Goal: Transaction & Acquisition: Purchase product/service

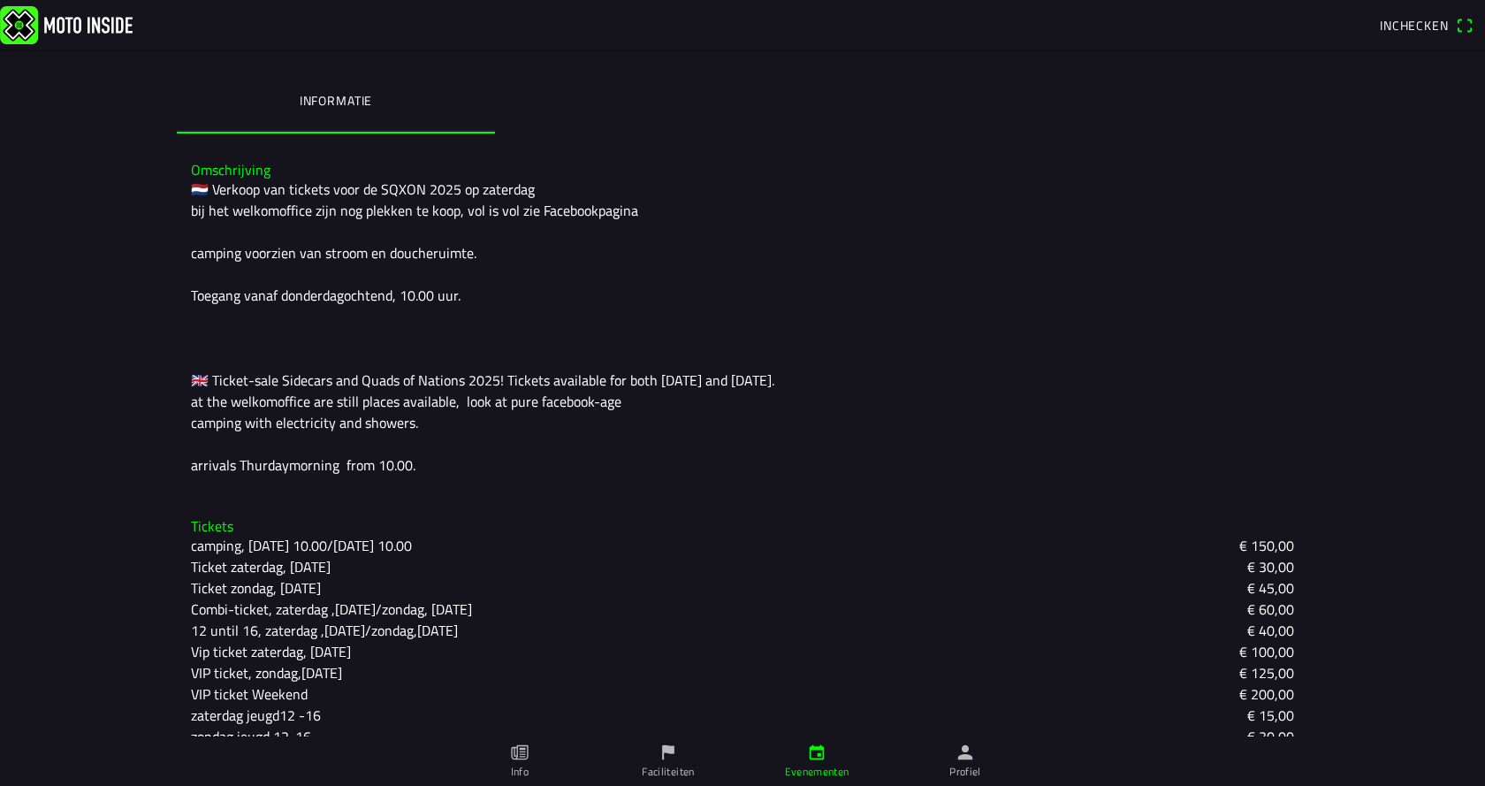
scroll to position [422, 0]
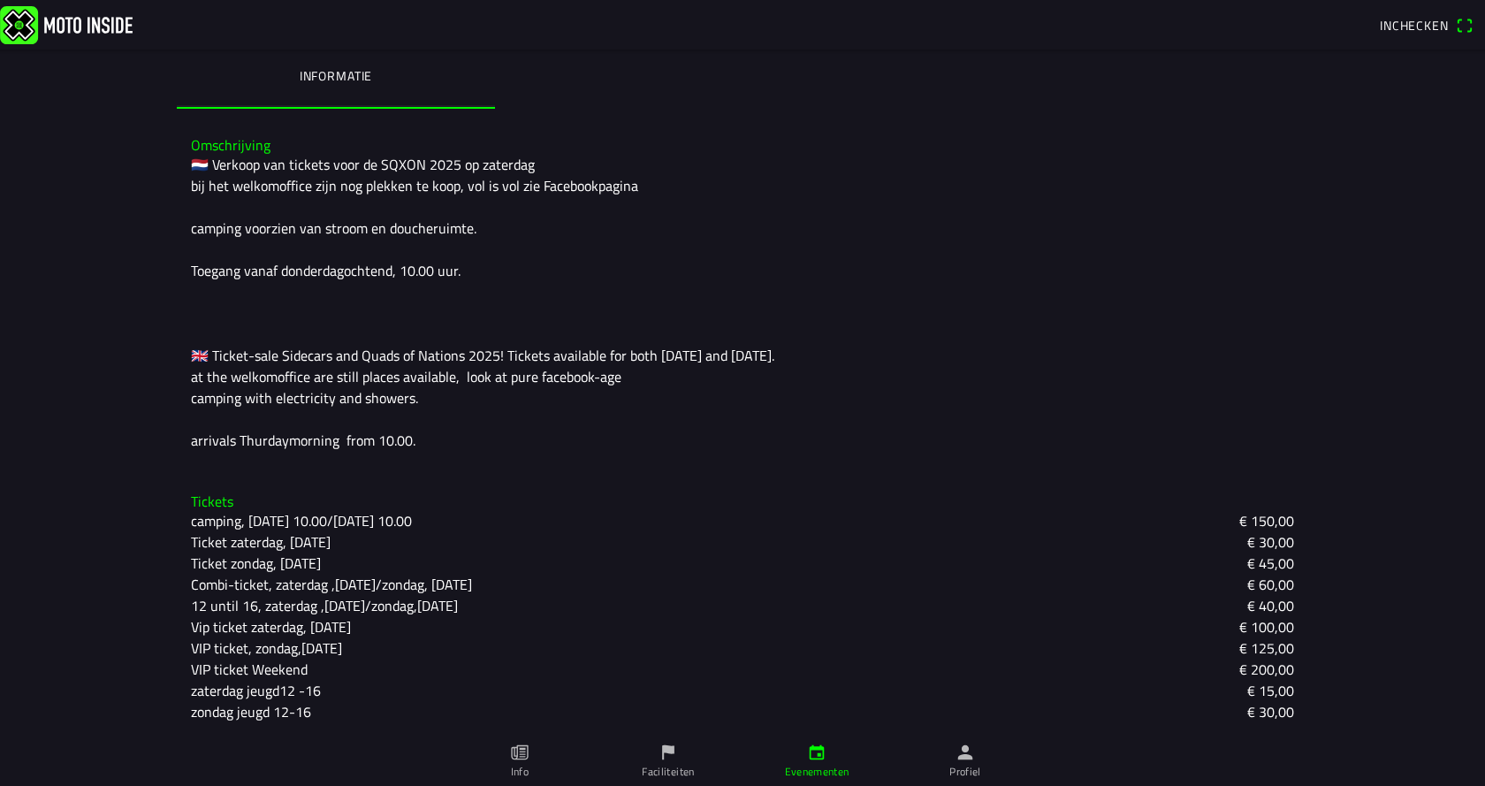
click at [664, 750] on icon "flag" at bounding box center [668, 752] width 12 height 15
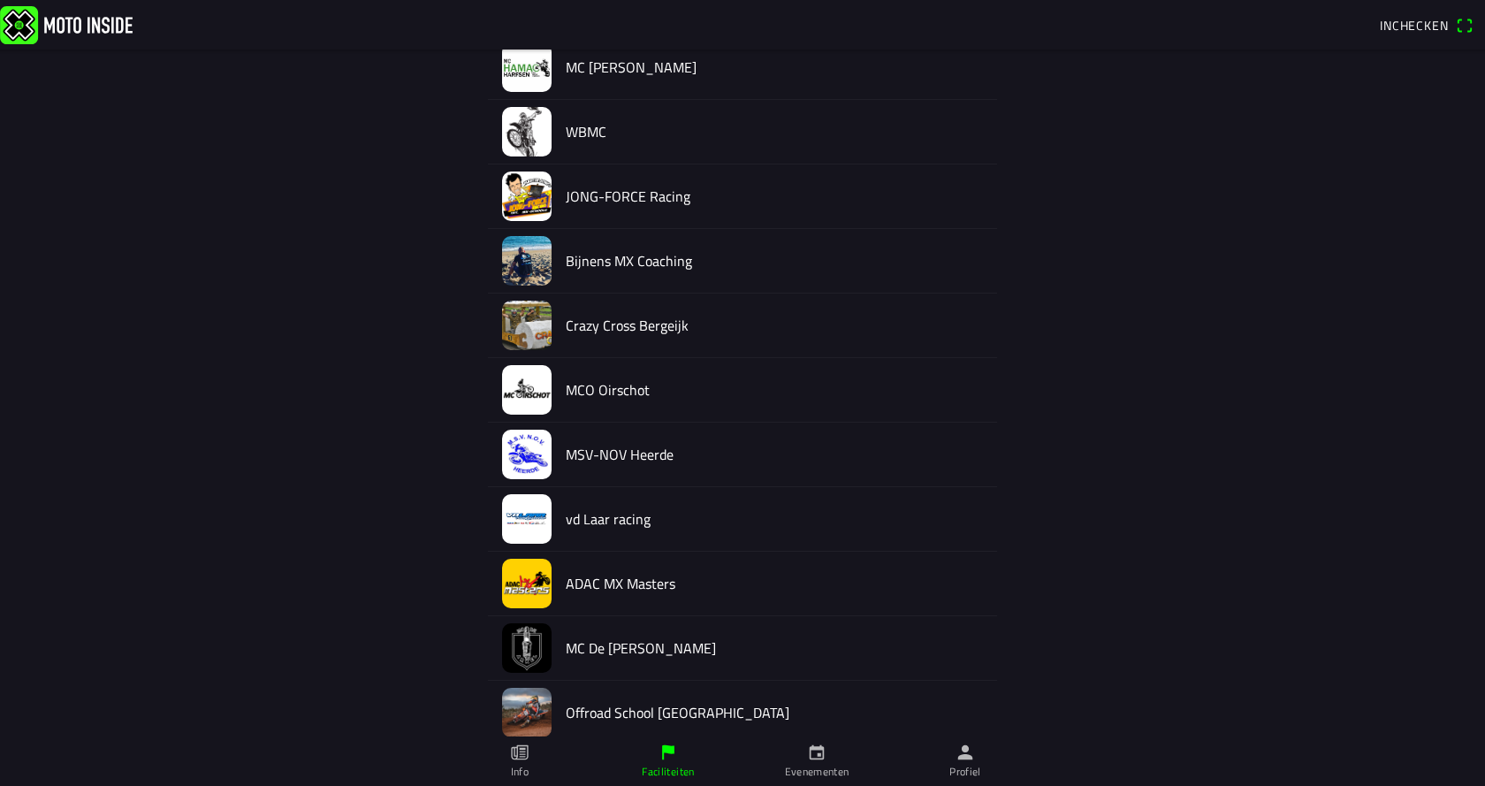
scroll to position [1149, 0]
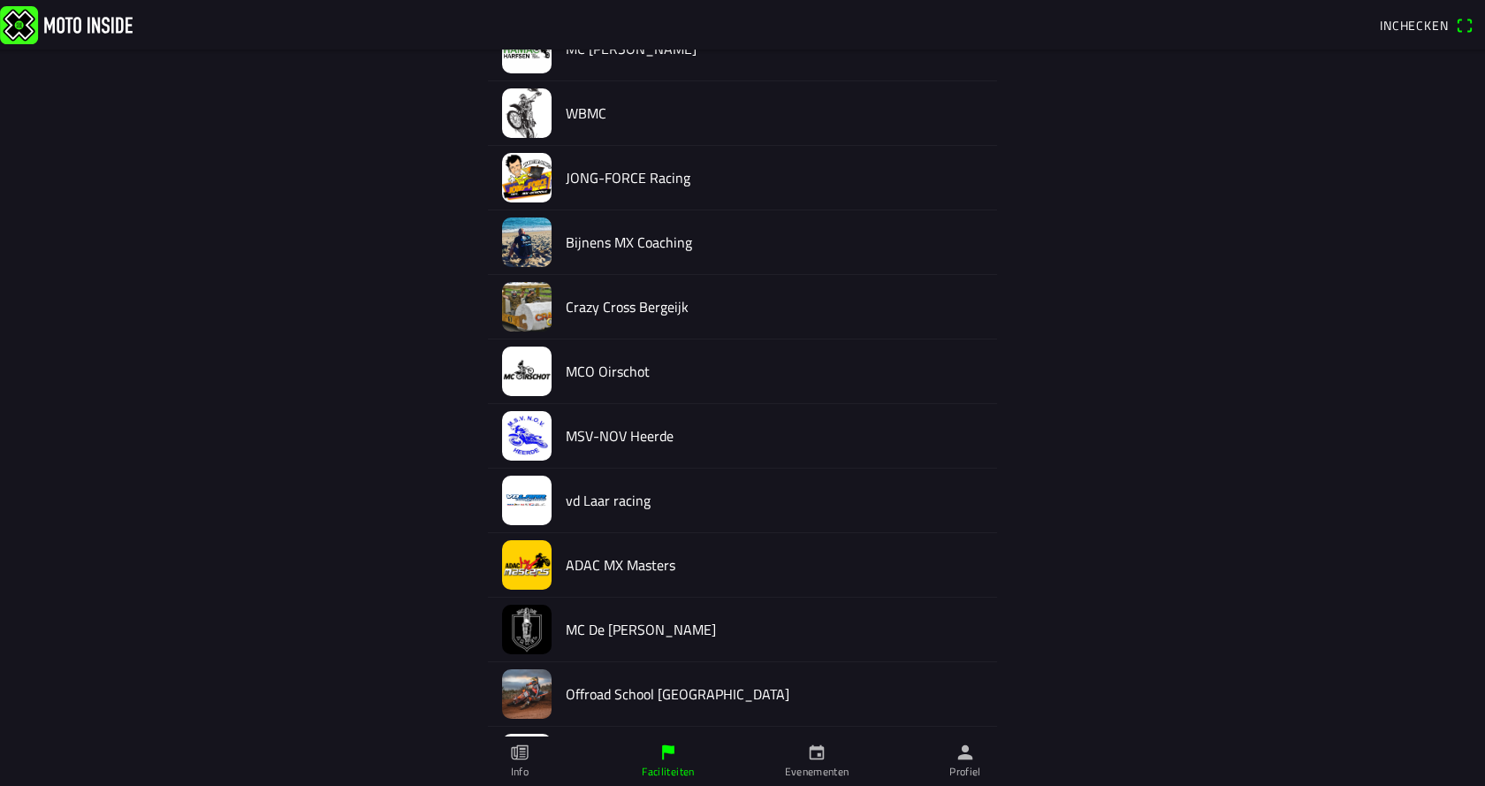
click at [589, 435] on h2 "MSV-NOV Heerde" at bounding box center [774, 436] width 417 height 17
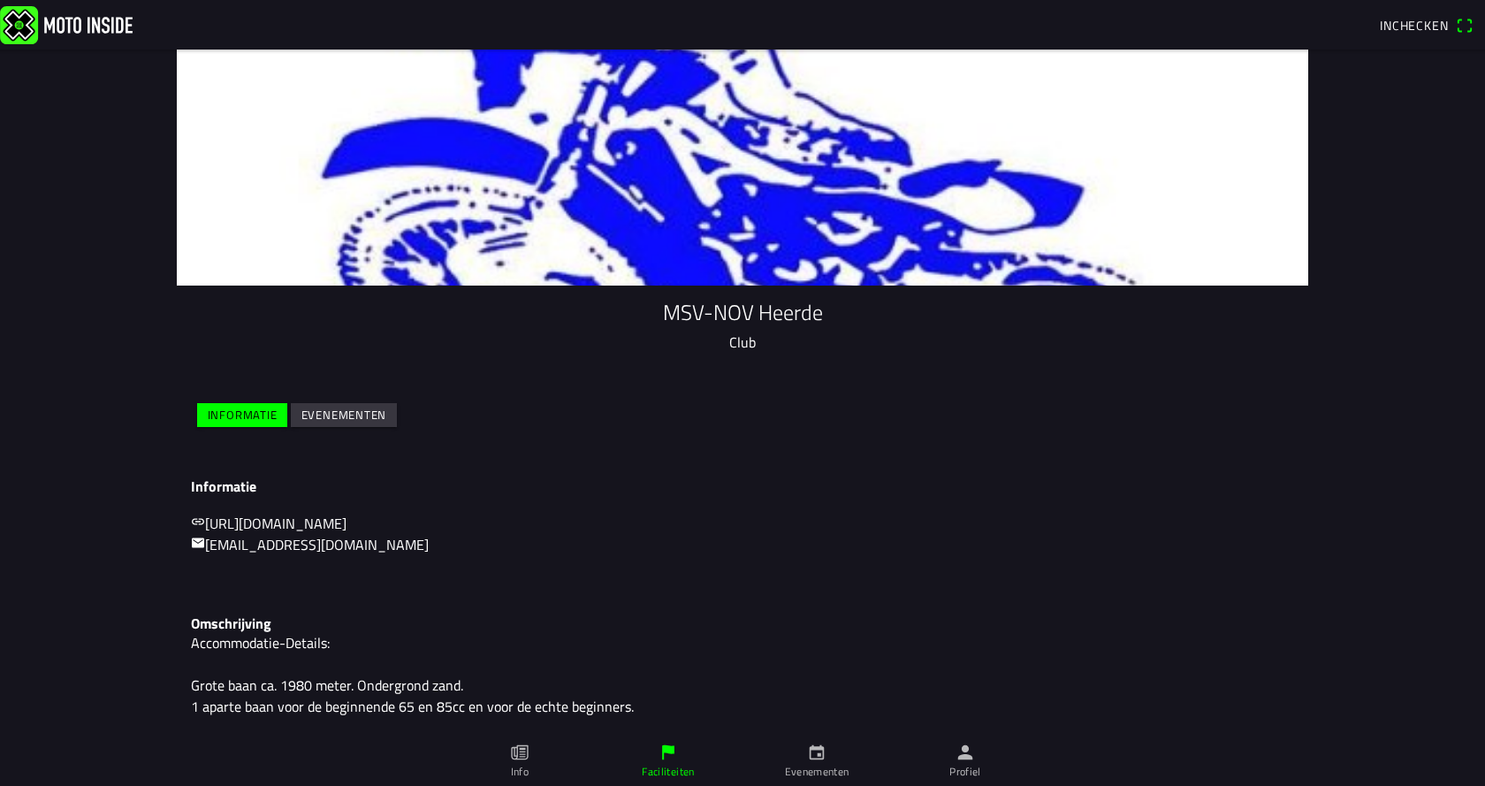
click at [0, 0] on slot "Evenementen" at bounding box center [0, 0] width 0 height 0
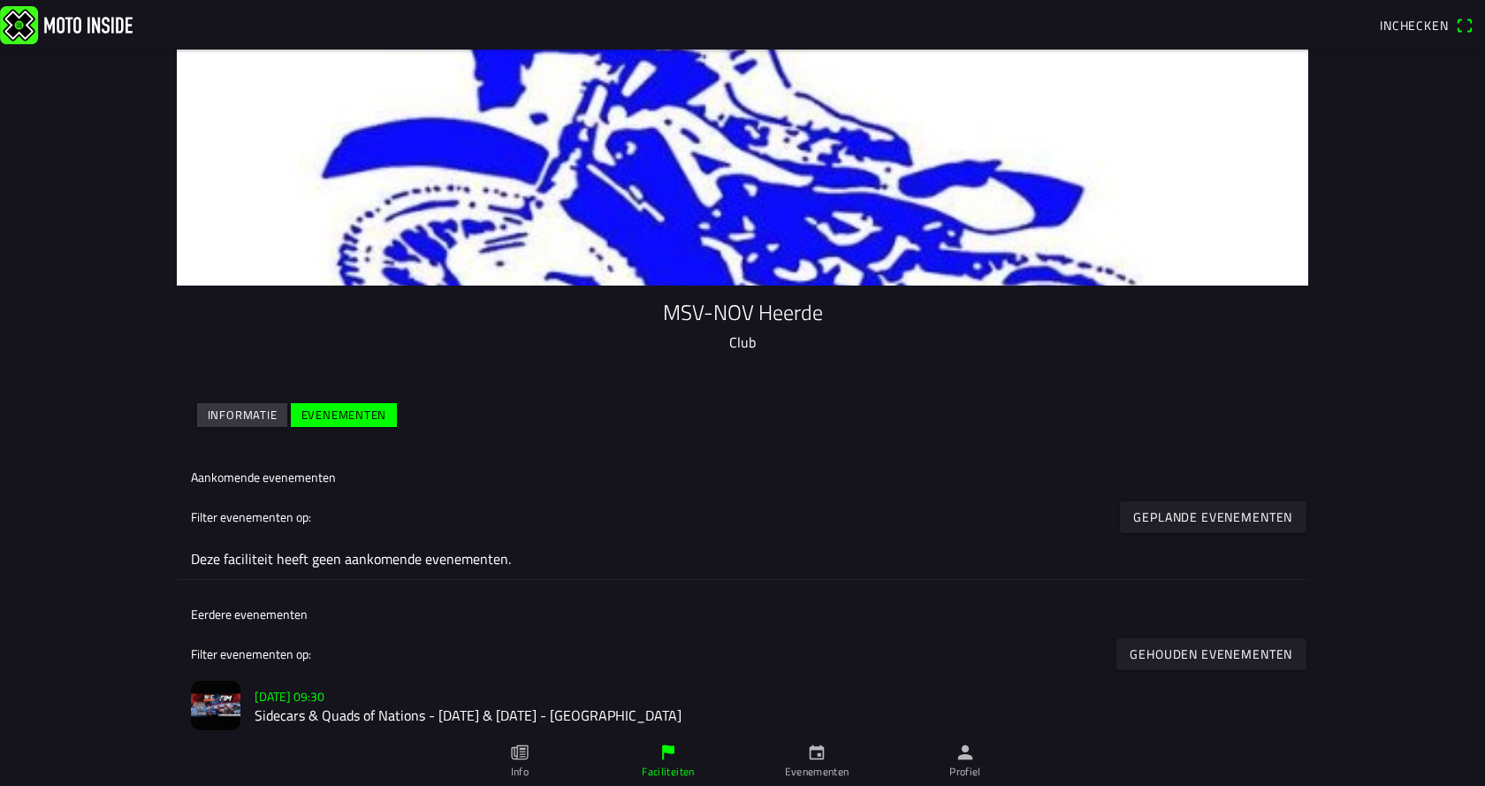
click at [518, 755] on icon "paper" at bounding box center [519, 751] width 19 height 19
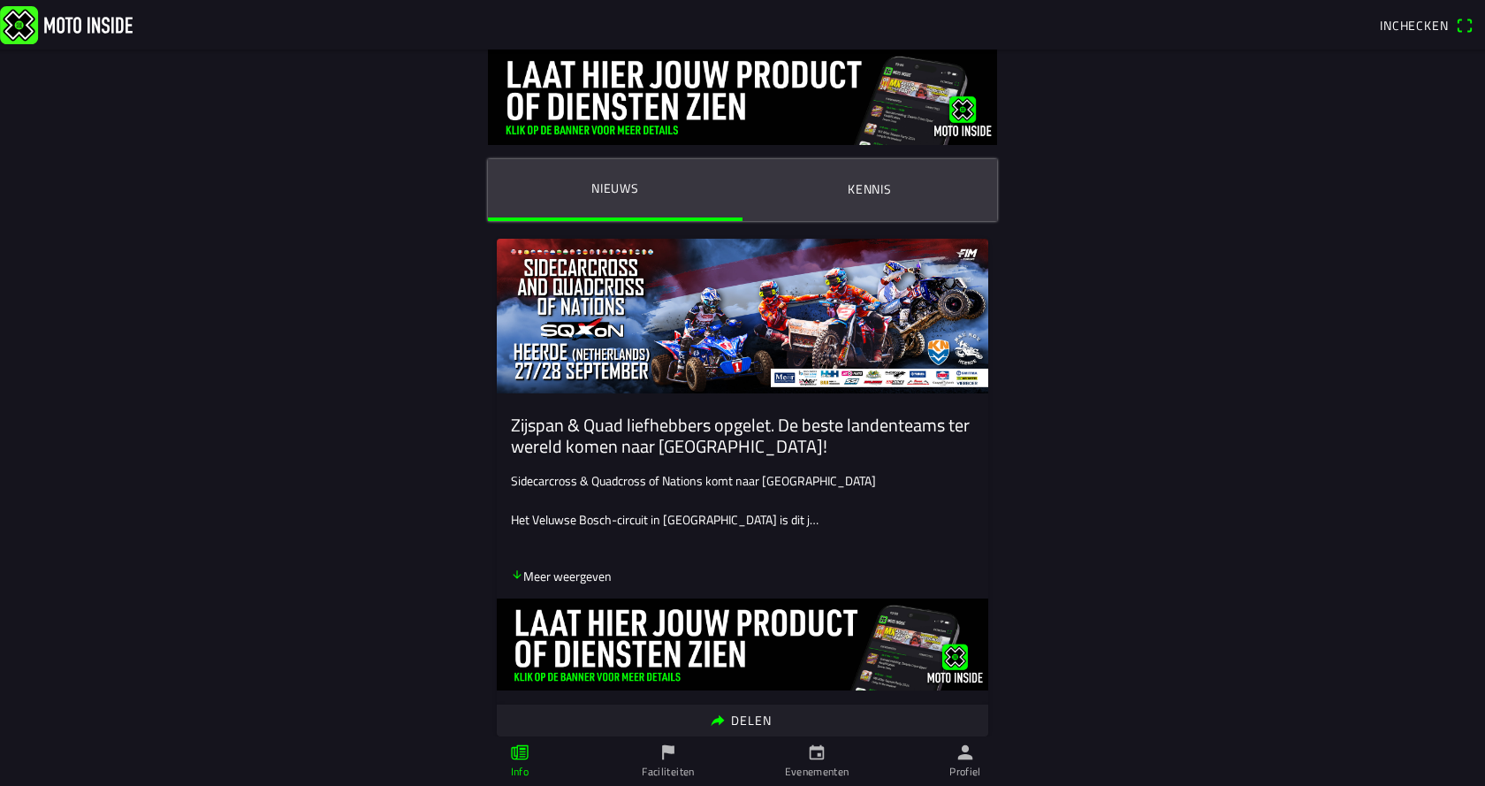
click at [577, 580] on p "Meer weergeven" at bounding box center [561, 576] width 101 height 19
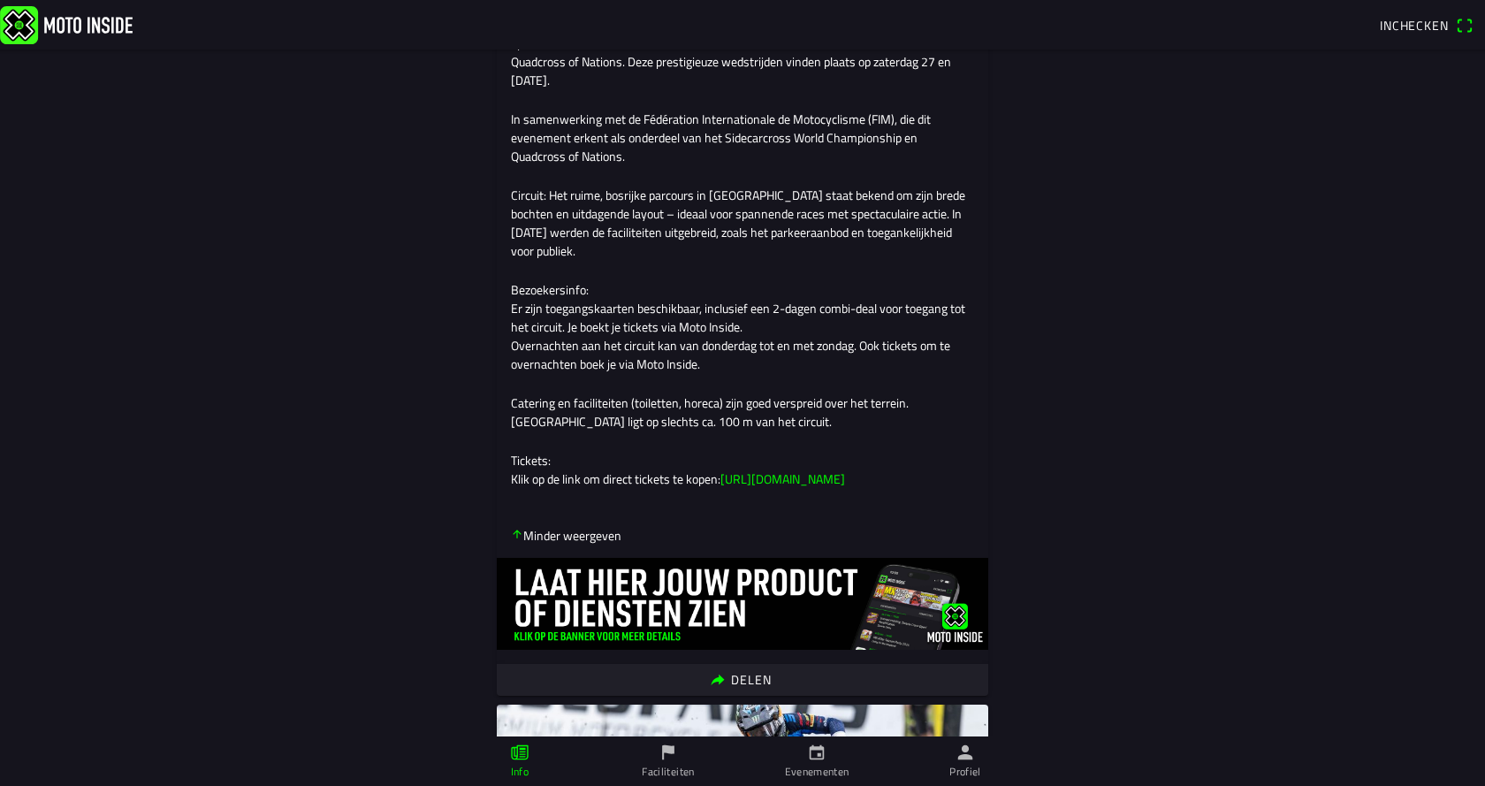
scroll to position [442, 0]
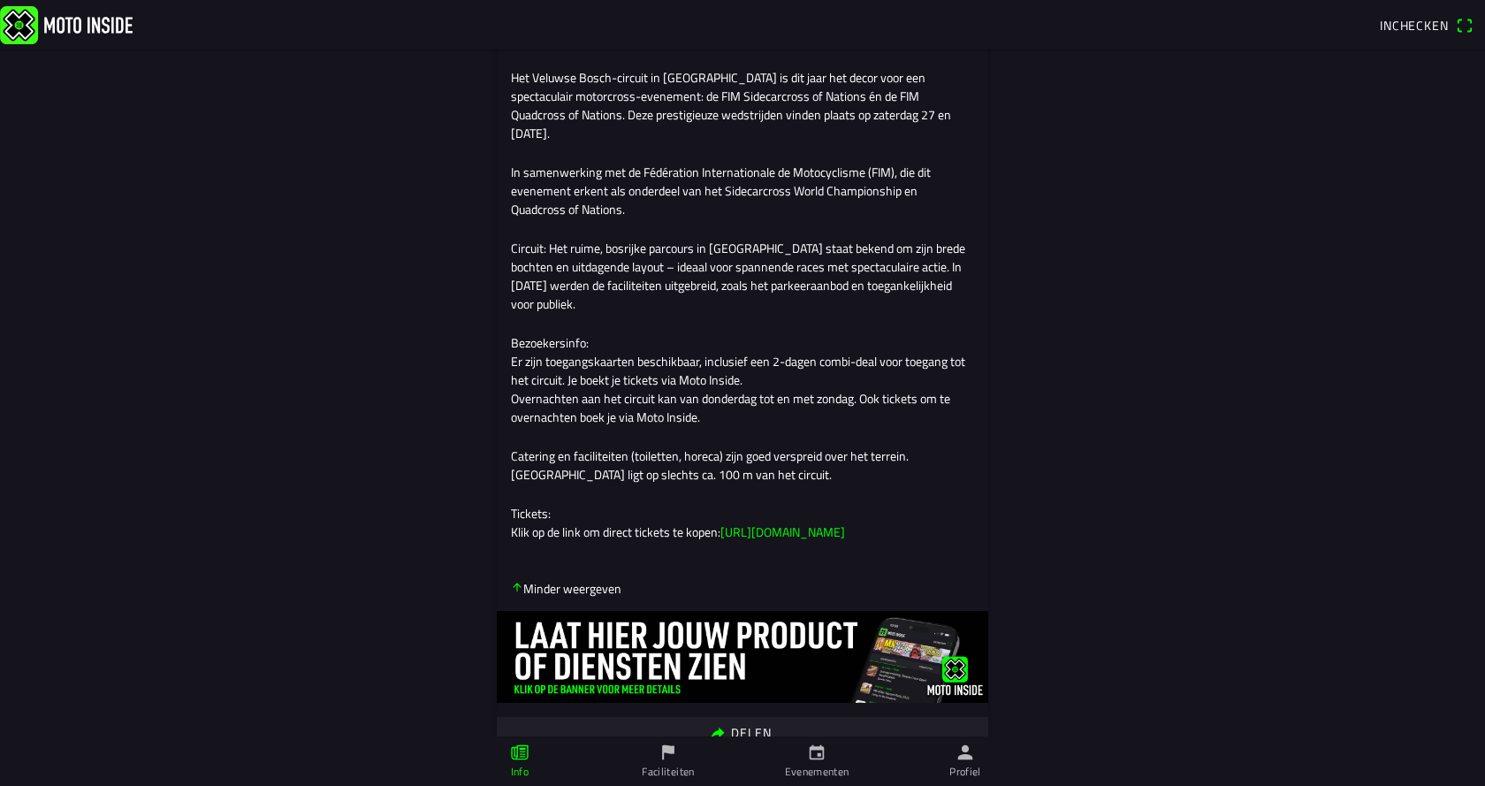
click at [810, 541] on link "[URL][DOMAIN_NAME]" at bounding box center [782, 531] width 125 height 19
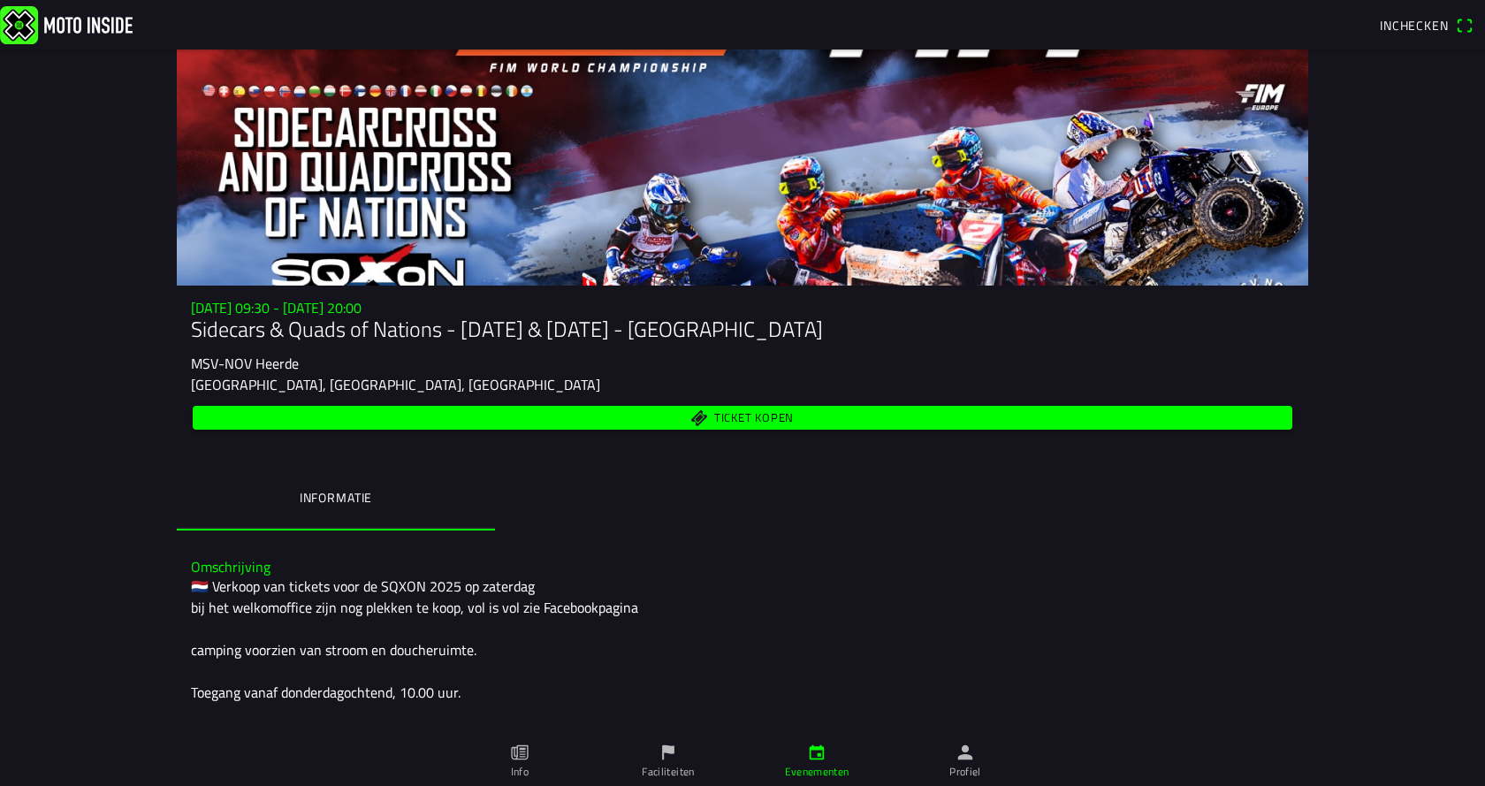
click at [747, 418] on span "Ticket kopen" at bounding box center [754, 417] width 80 height 11
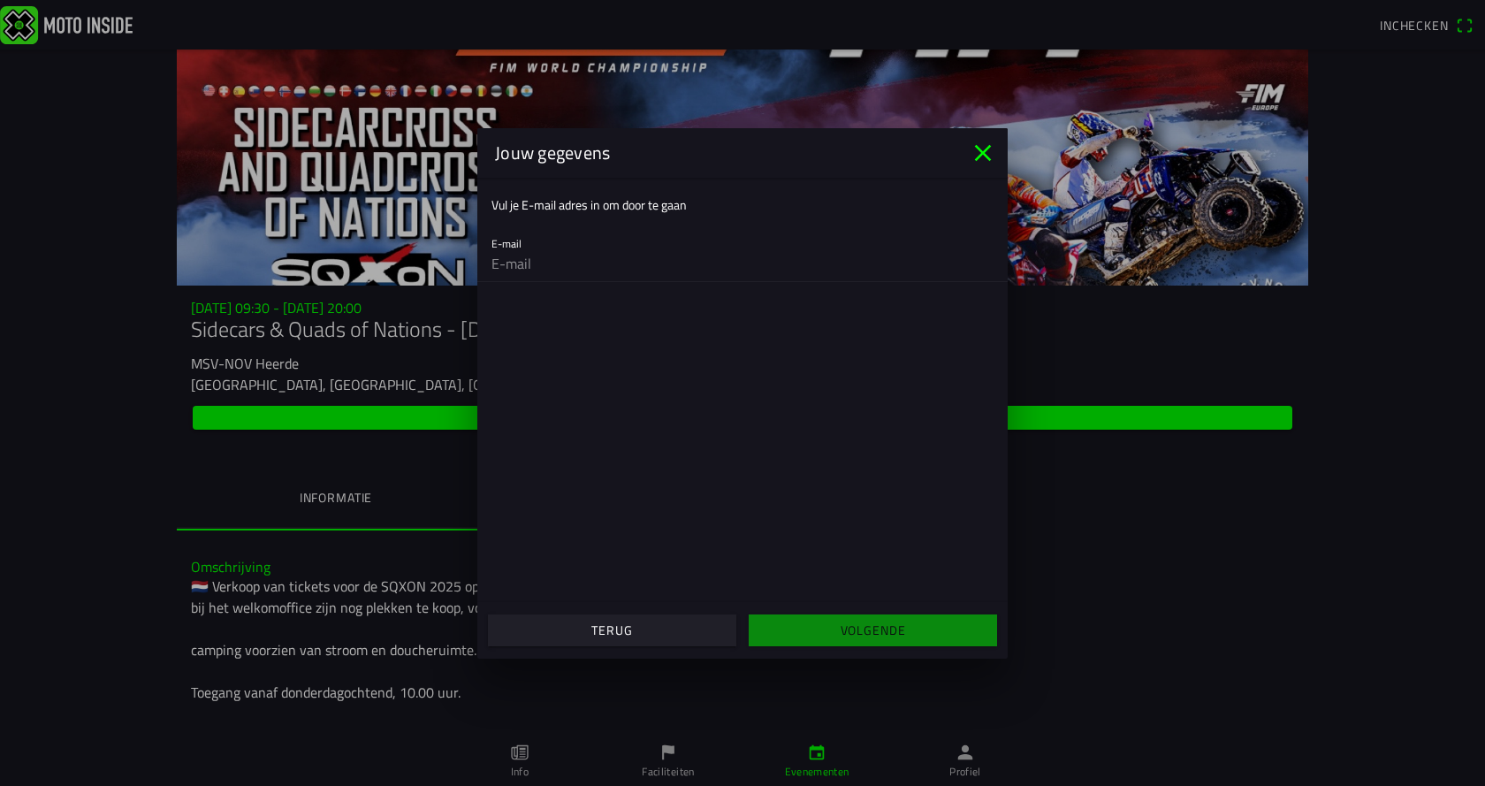
click at [554, 264] on input "email" at bounding box center [742, 263] width 502 height 35
type input "anja.guy.machelen@gmail.com"
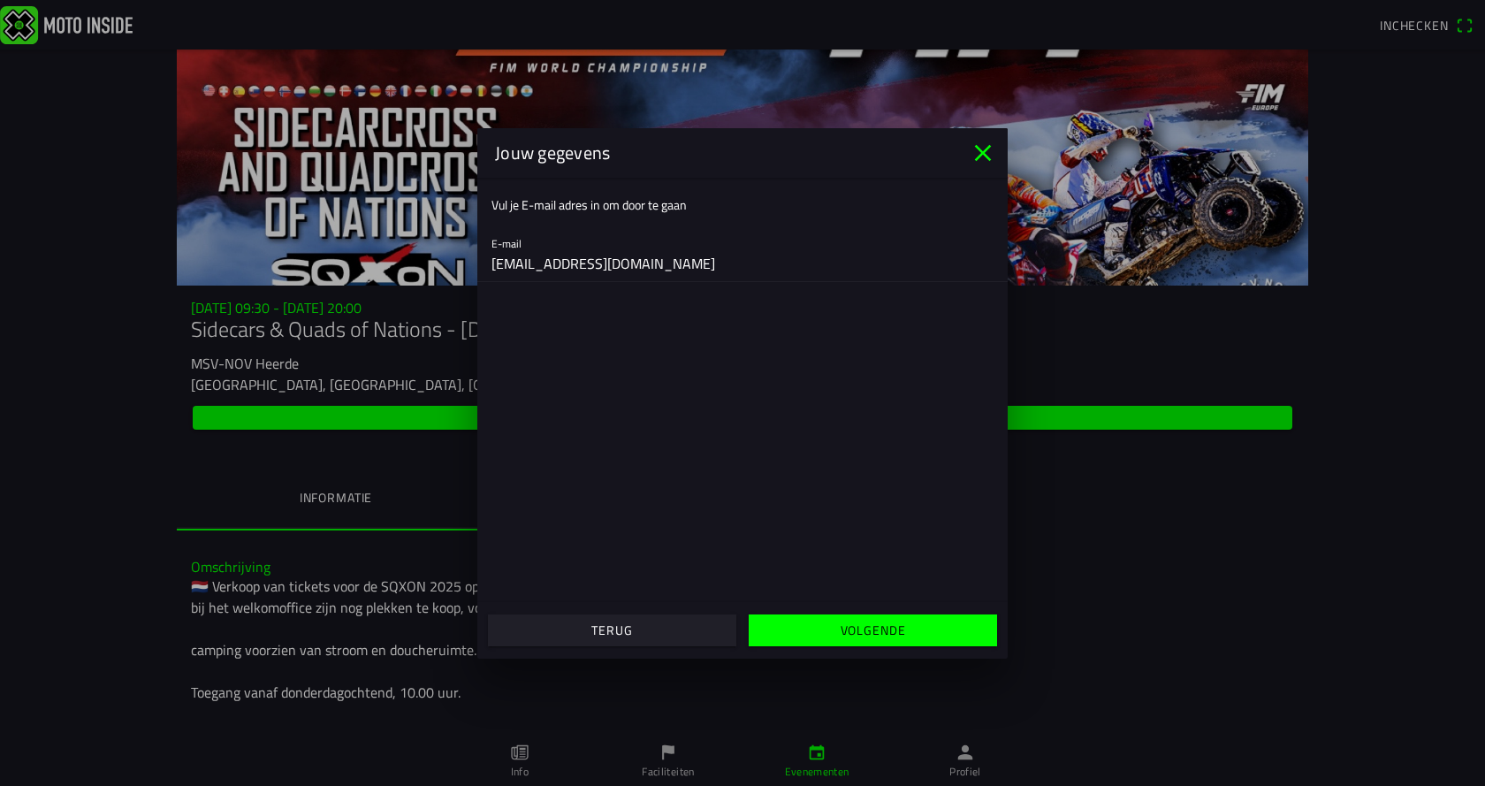
click at [829, 628] on span "Volgende" at bounding box center [872, 630] width 221 height 32
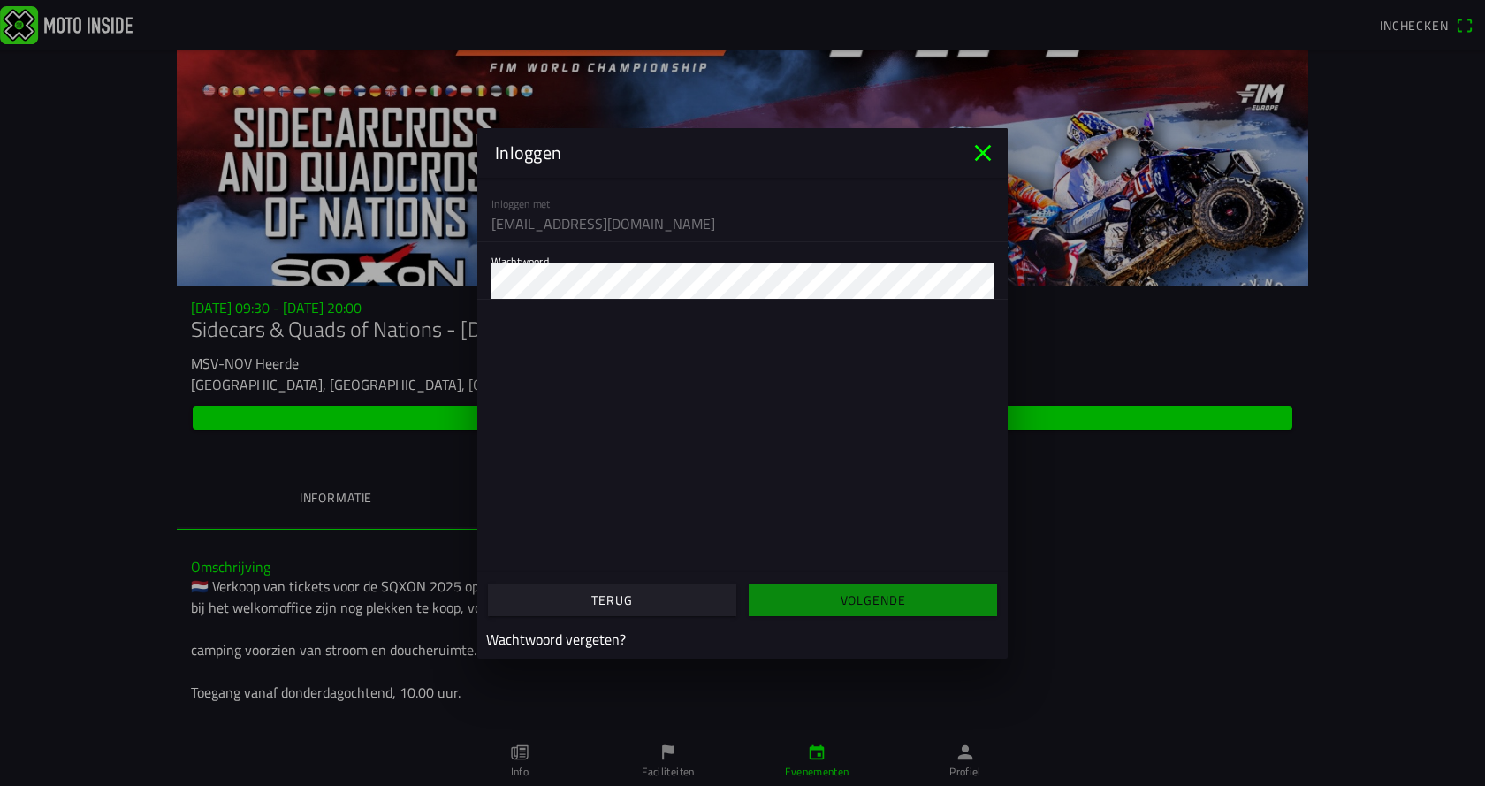
click at [984, 155] on icon "close" at bounding box center [983, 152] width 17 height 17
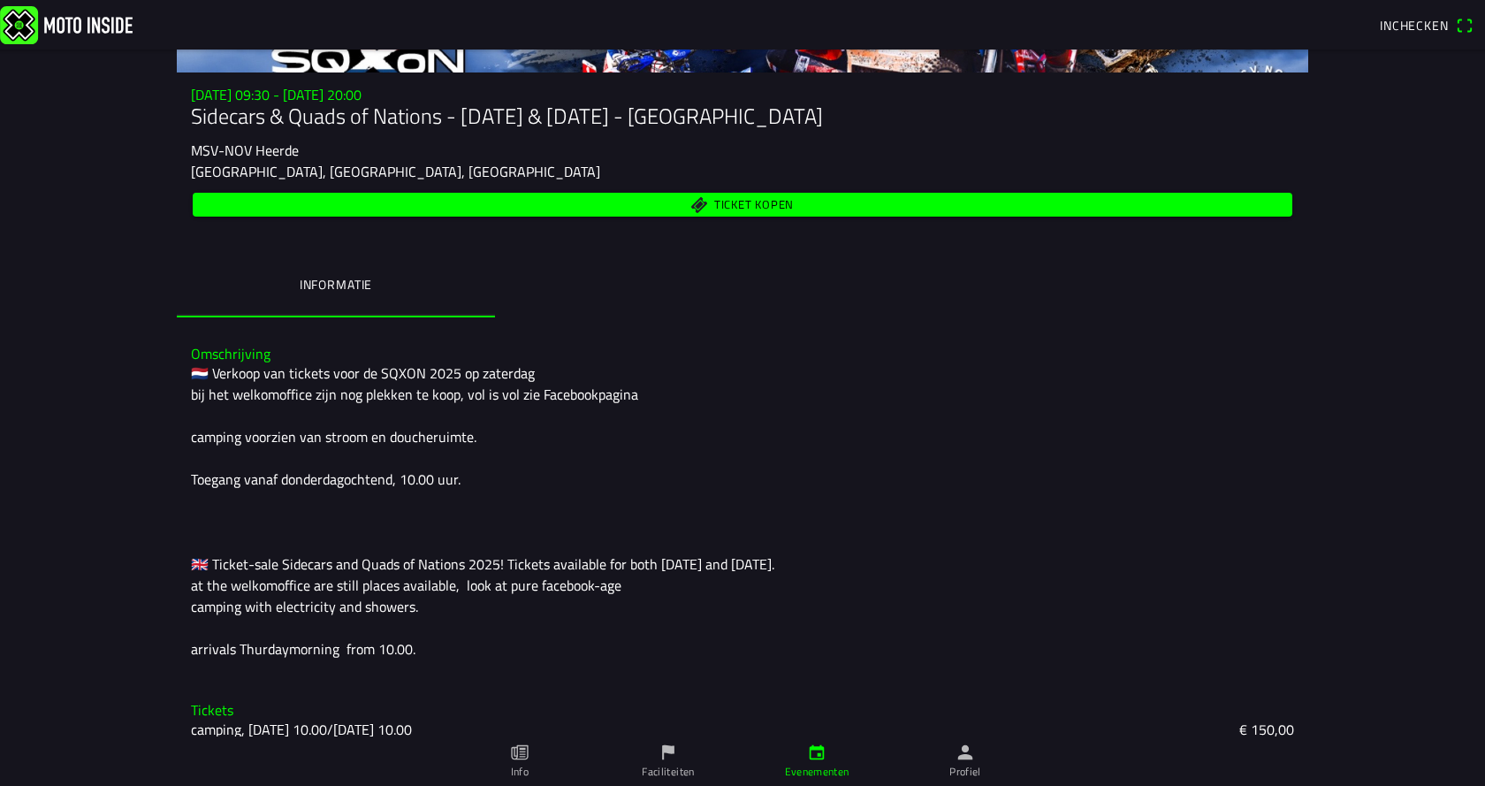
scroll to position [265, 0]
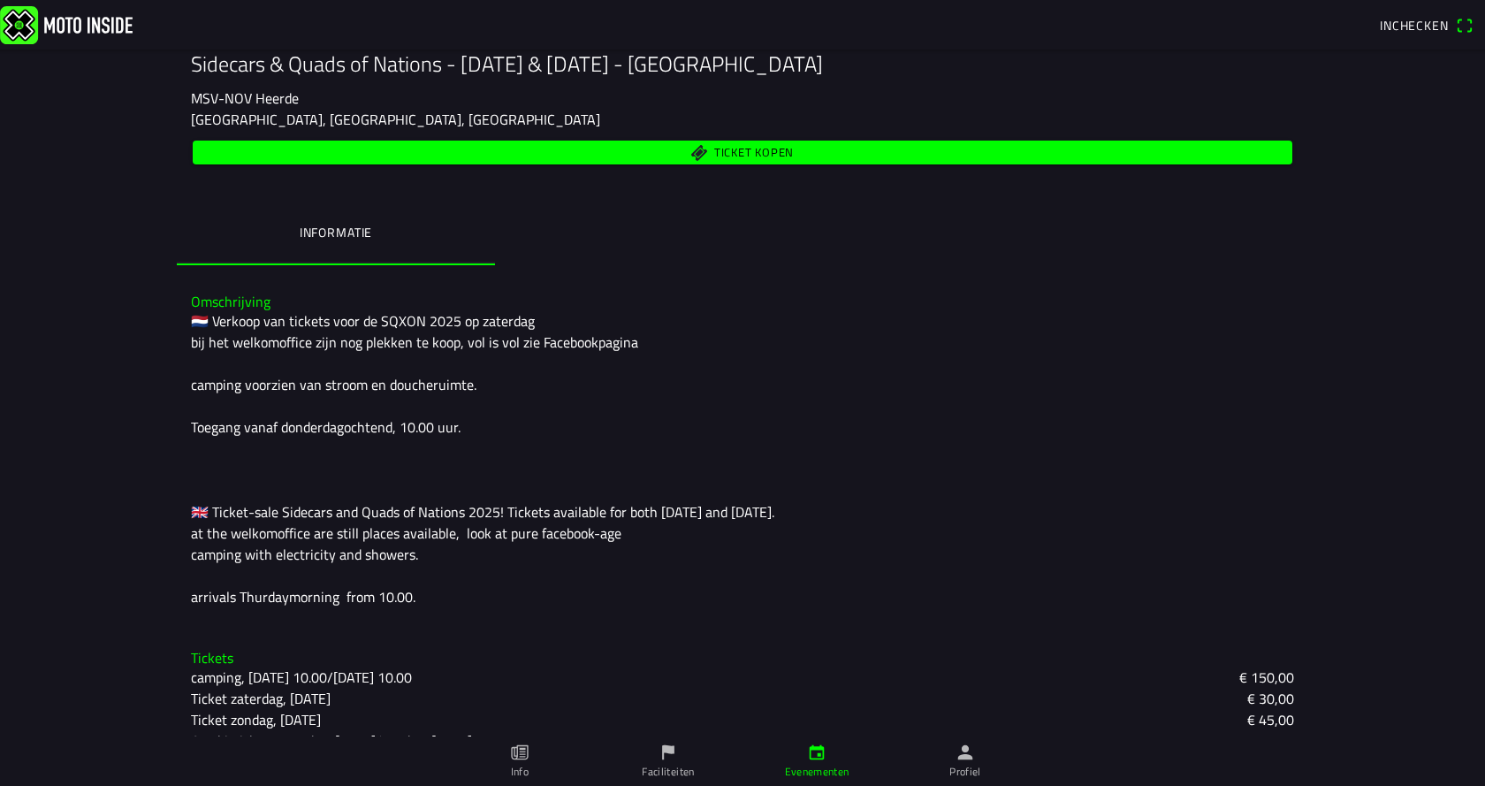
click at [734, 148] on span "Ticket kopen" at bounding box center [754, 152] width 80 height 11
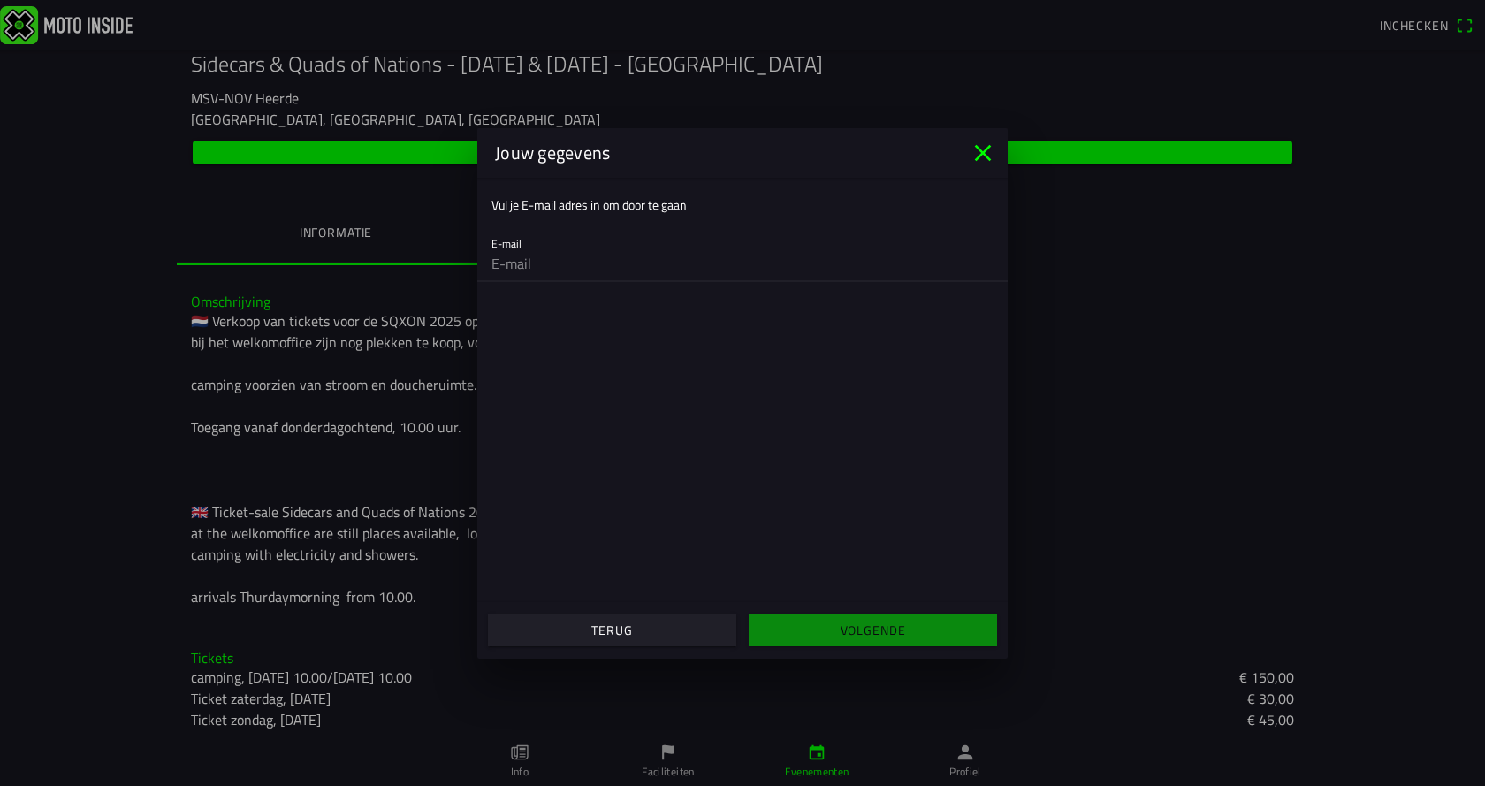
click at [625, 263] on input "email" at bounding box center [742, 263] width 502 height 35
type input "anja.guy.machelen@gmail.com"
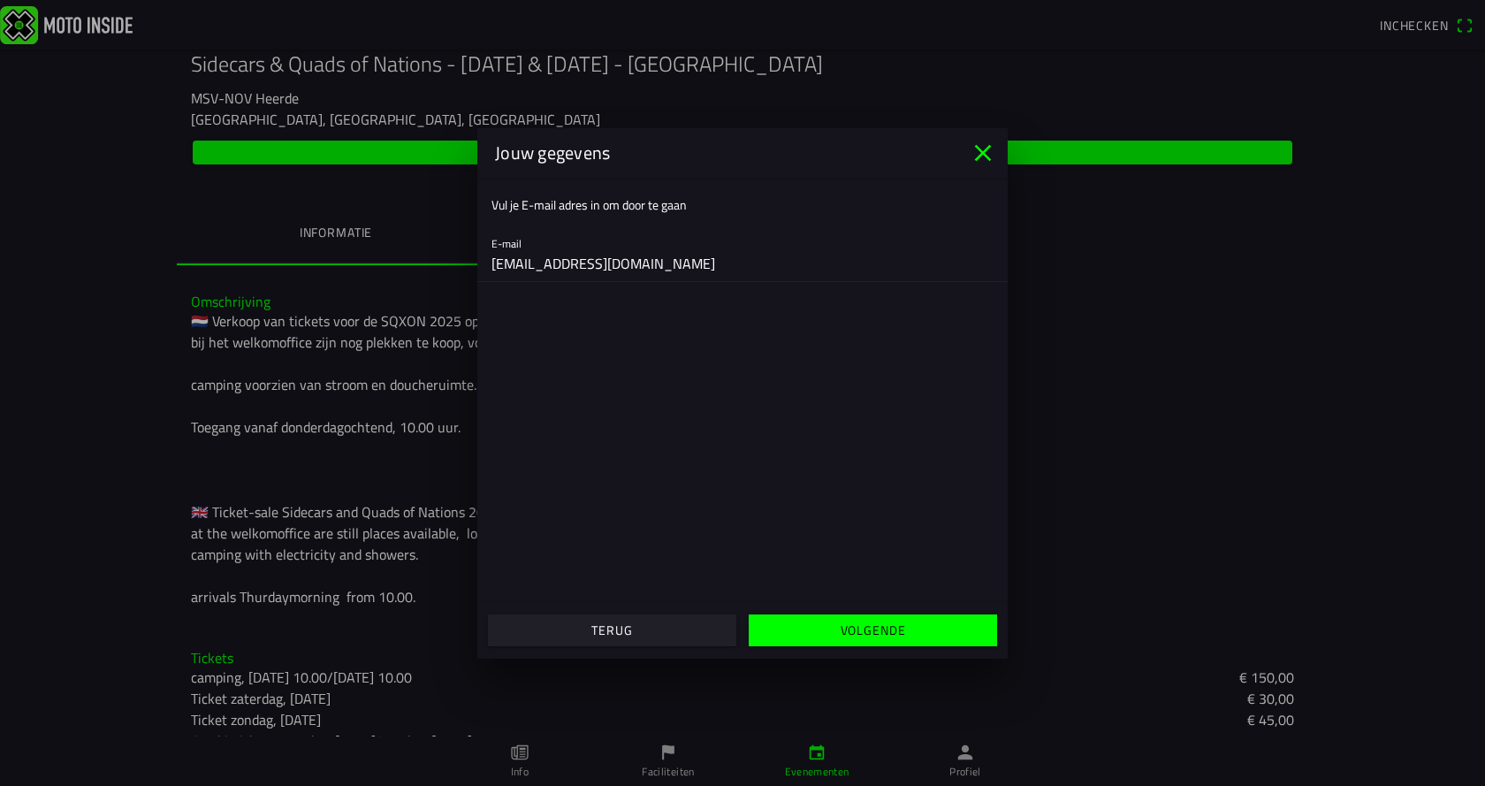
click at [838, 631] on span "Volgende" at bounding box center [872, 630] width 221 height 32
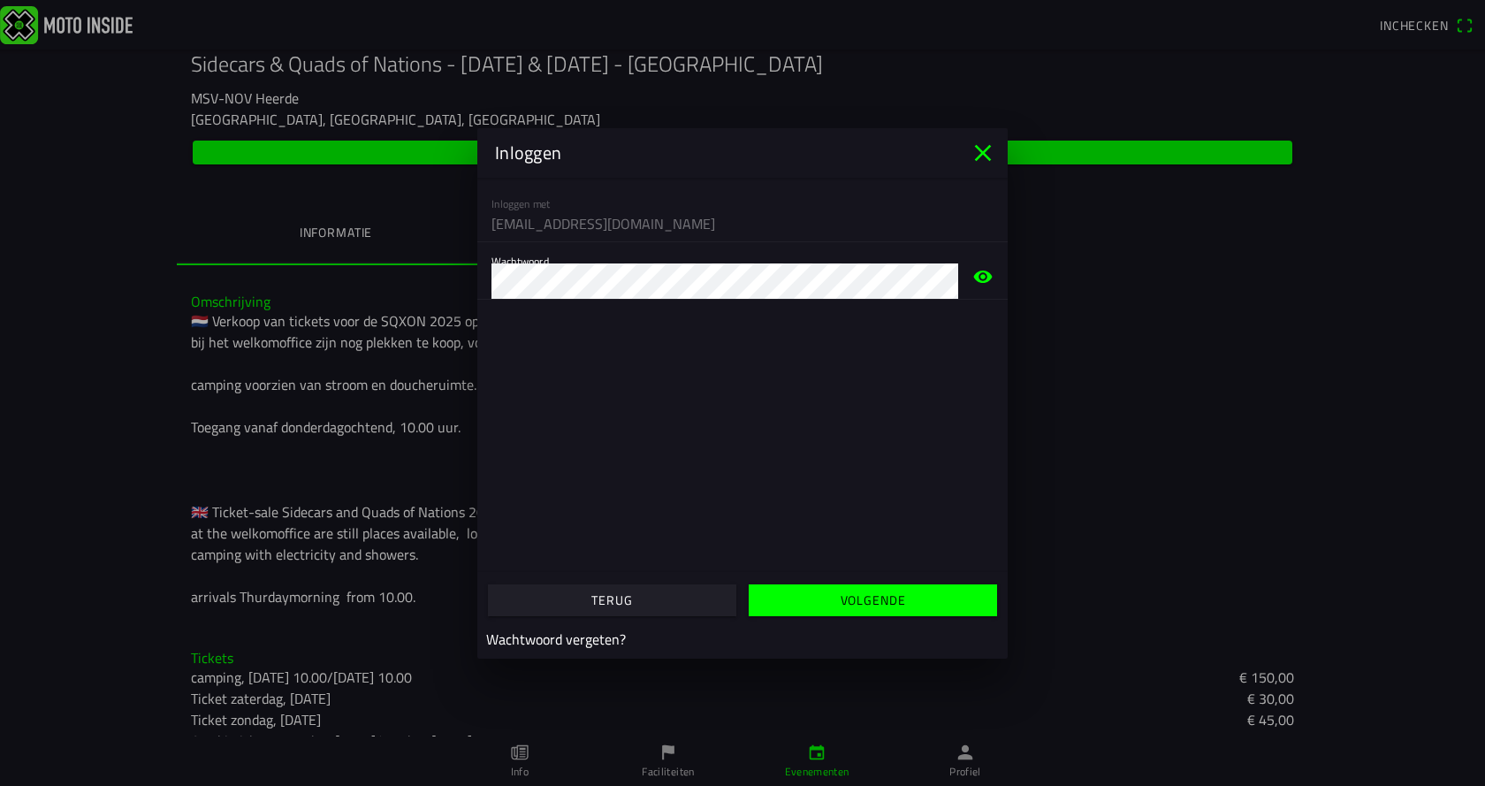
click at [977, 277] on icon "eye" at bounding box center [983, 276] width 19 height 12
click at [984, 278] on icon "eye" at bounding box center [983, 277] width 19 height 16
click at [0, 0] on slot "Volgende" at bounding box center [0, 0] width 0 height 0
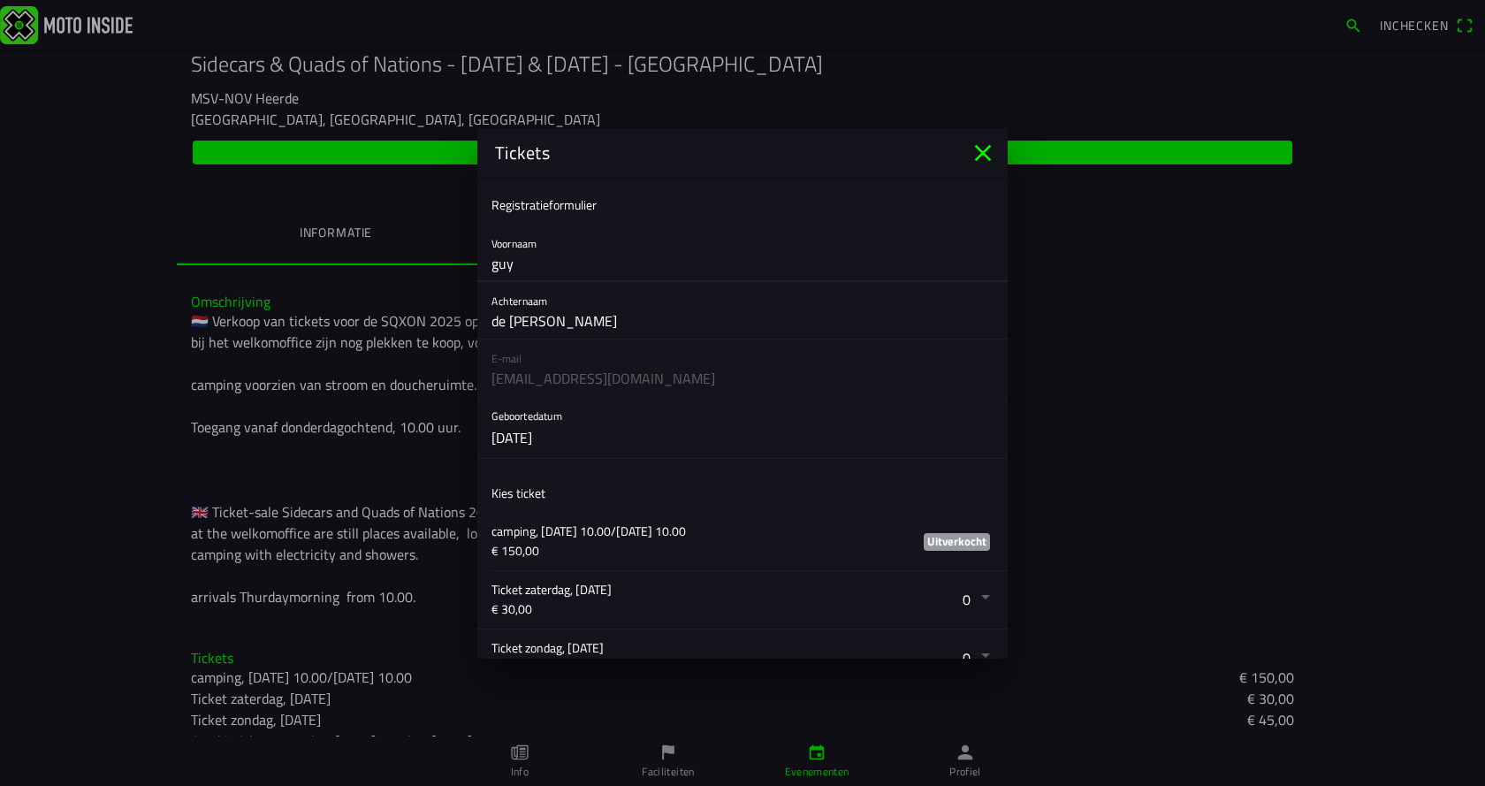
click at [497, 262] on input "guy" at bounding box center [742, 263] width 502 height 35
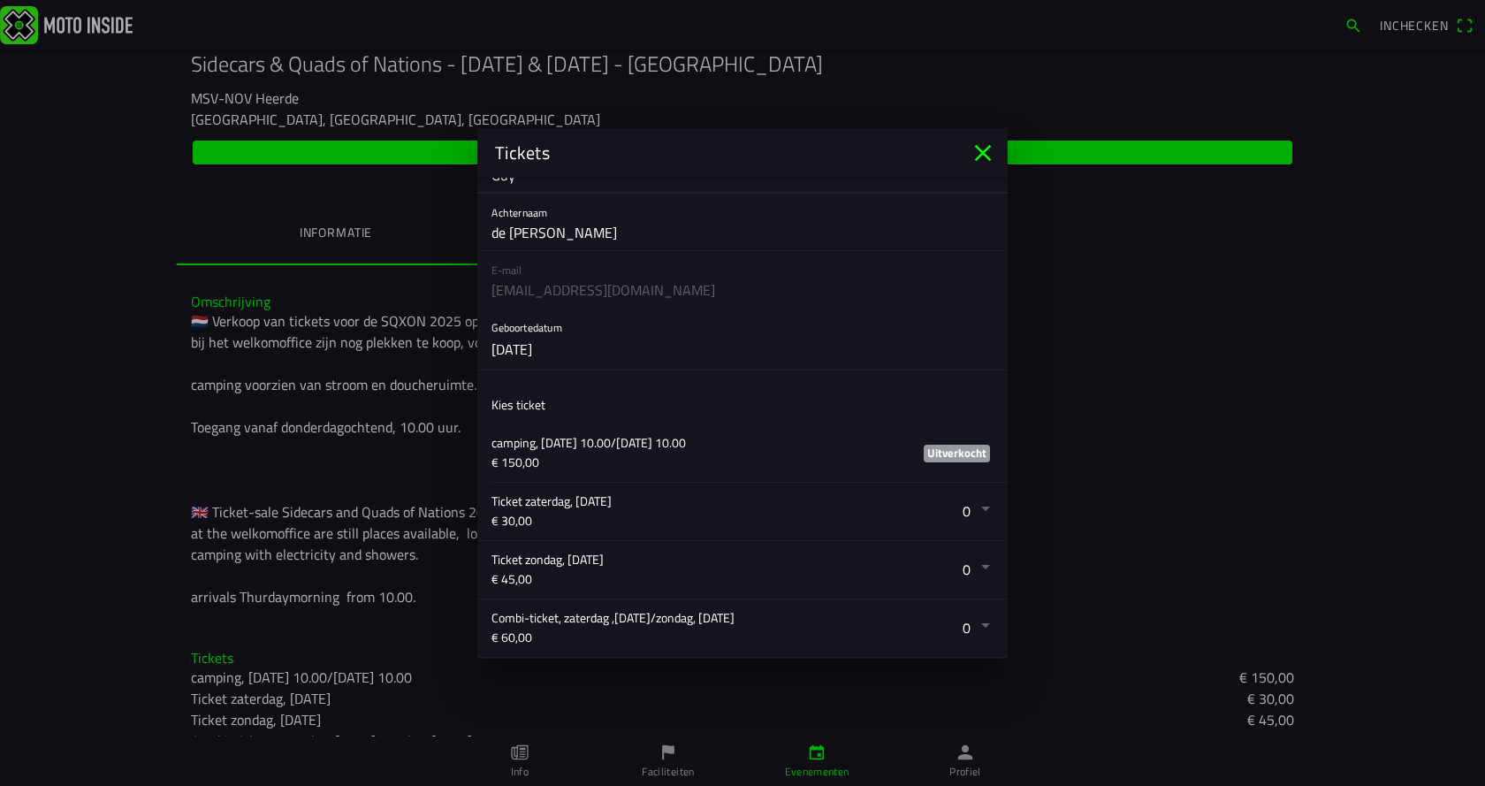
scroll to position [177, 0]
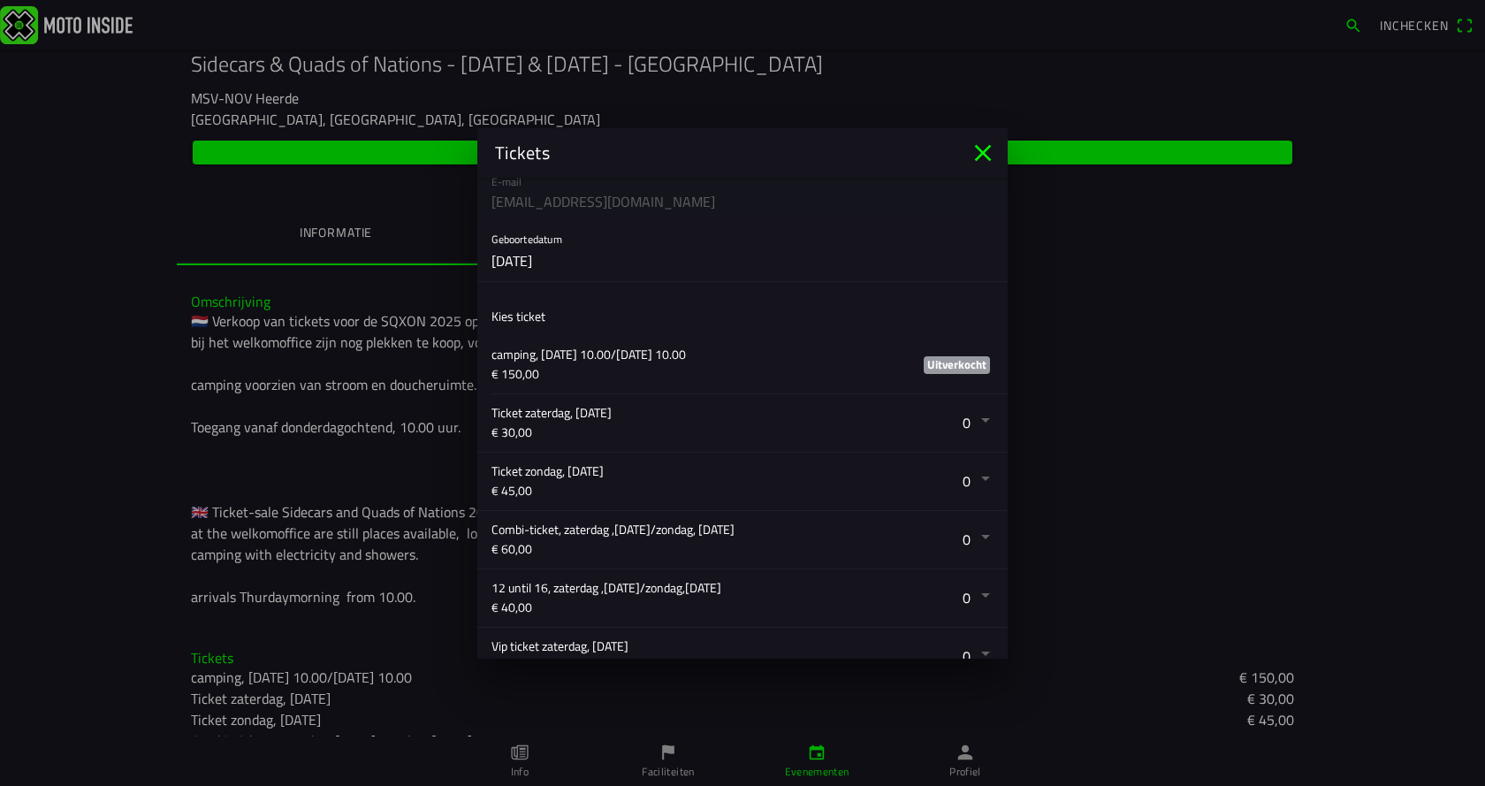
type input "Guy"
click at [969, 478] on button "button" at bounding box center [749, 481] width 516 height 57
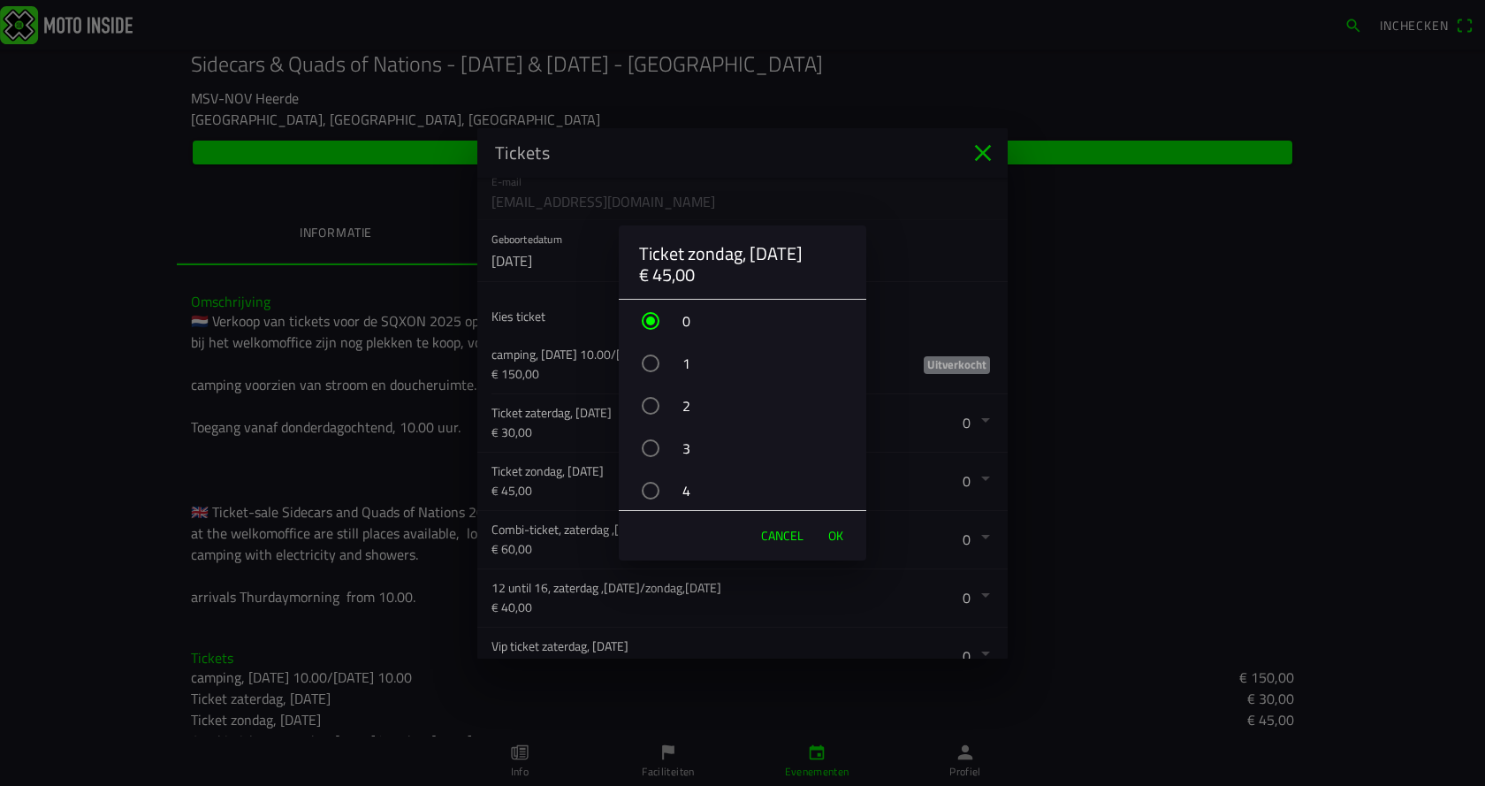
click at [652, 361] on div "button" at bounding box center [651, 363] width 18 height 18
click at [836, 533] on span "OK" at bounding box center [835, 536] width 15 height 18
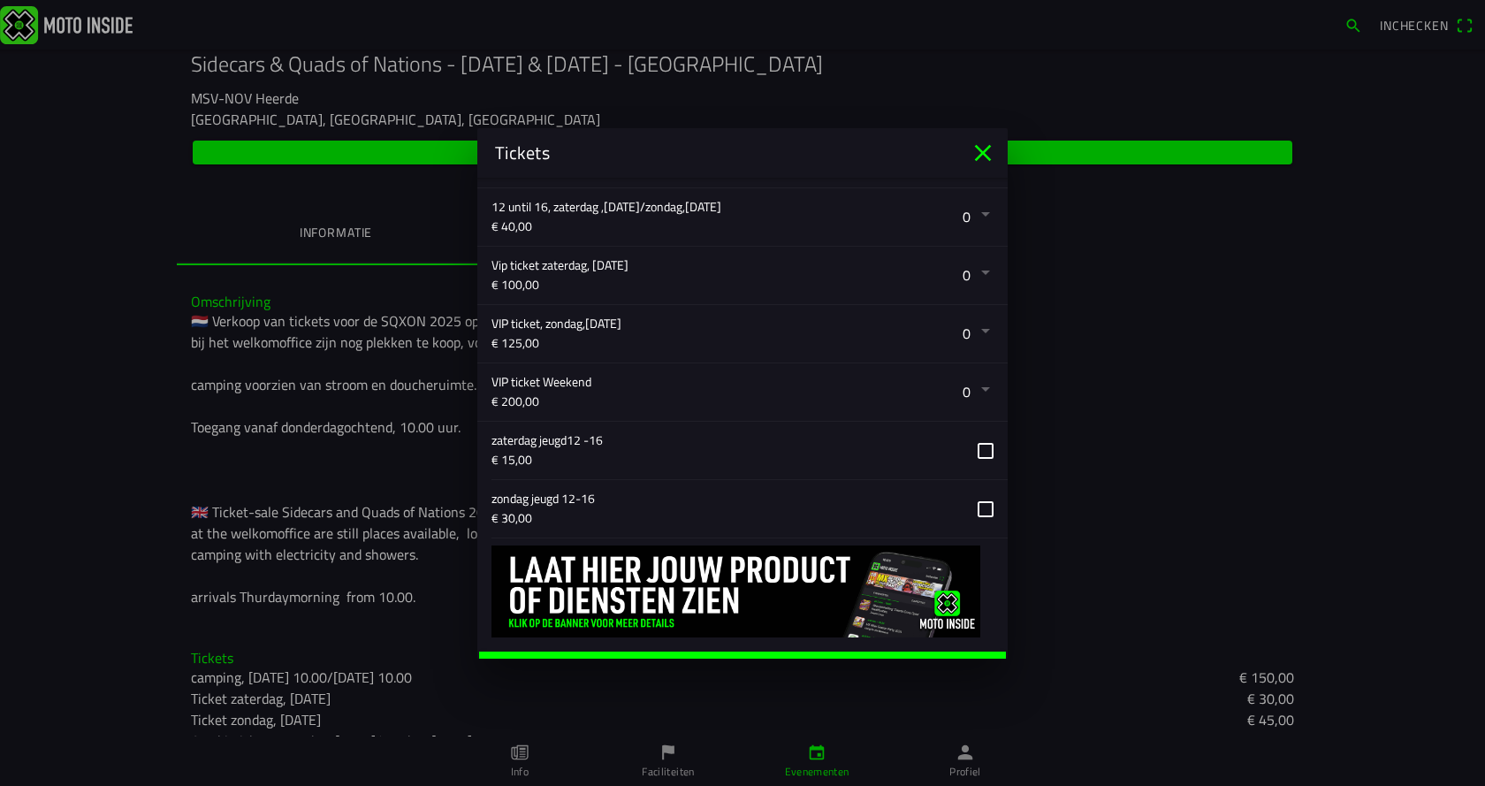
scroll to position [586, 0]
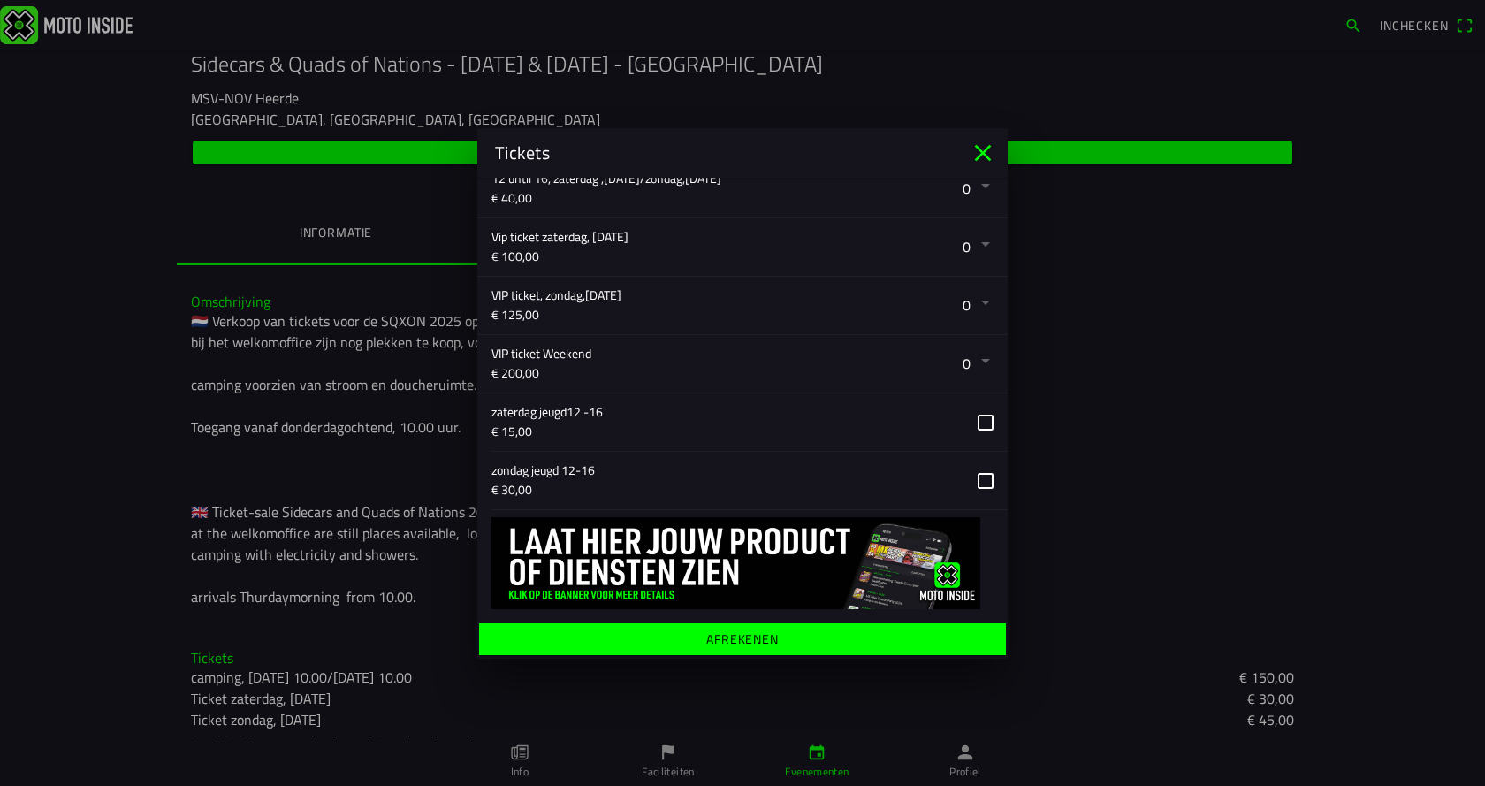
click at [737, 635] on ion-label "Afrekenen" at bounding box center [742, 638] width 72 height 12
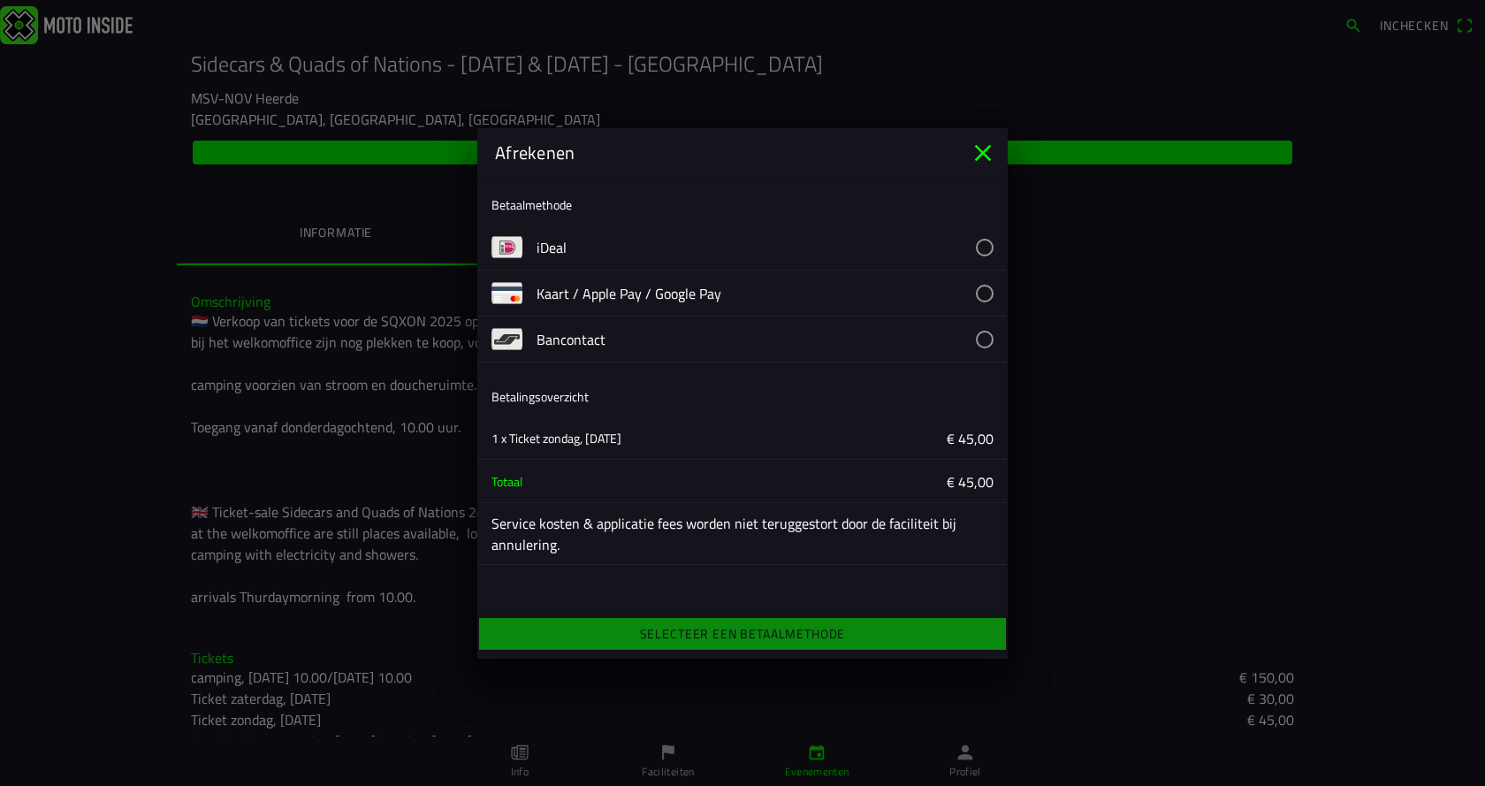
click at [979, 339] on button "button" at bounding box center [772, 338] width 471 height 45
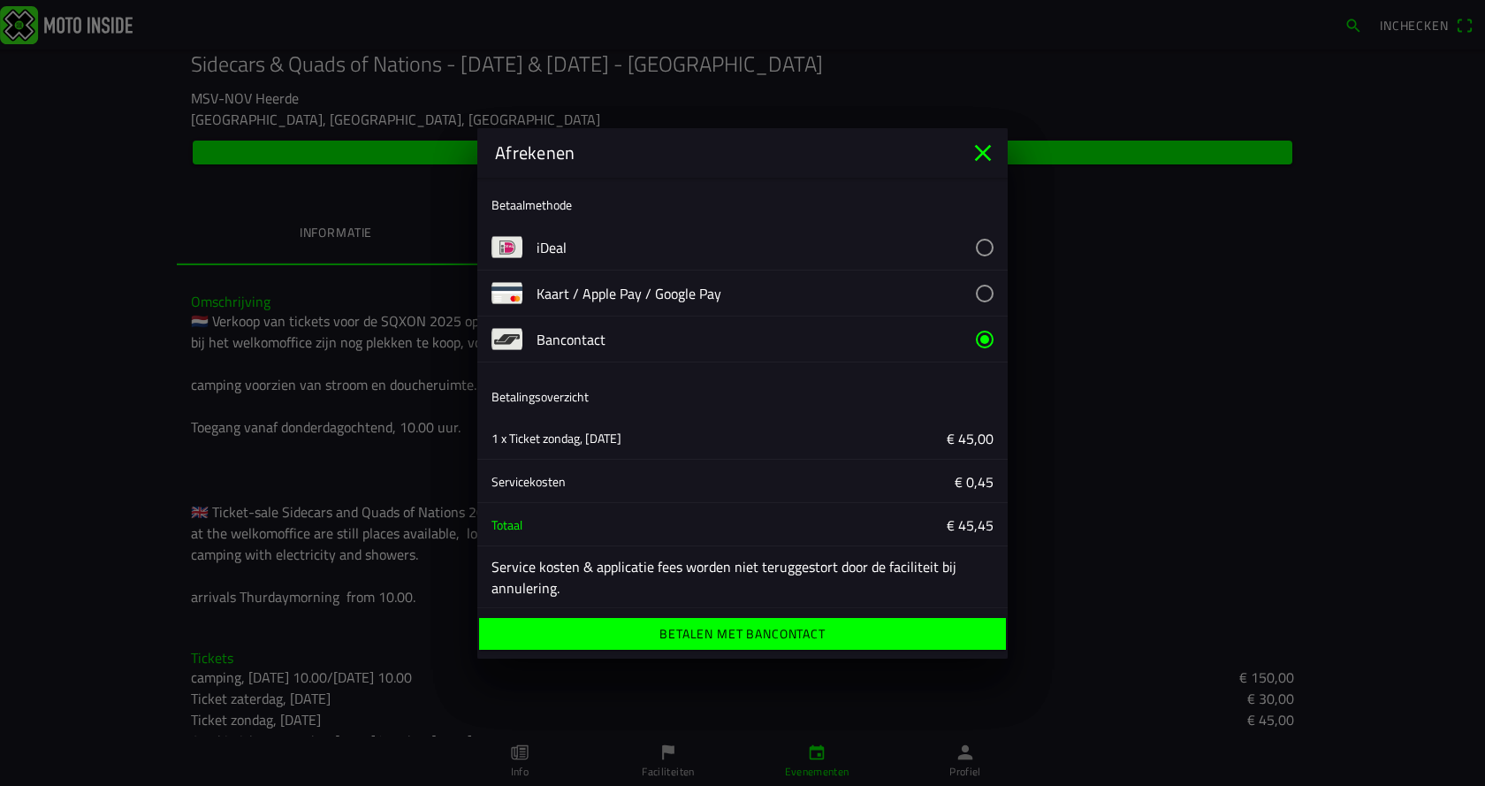
click at [729, 633] on ion-label "Betalen met Bancontact" at bounding box center [741, 634] width 165 height 12
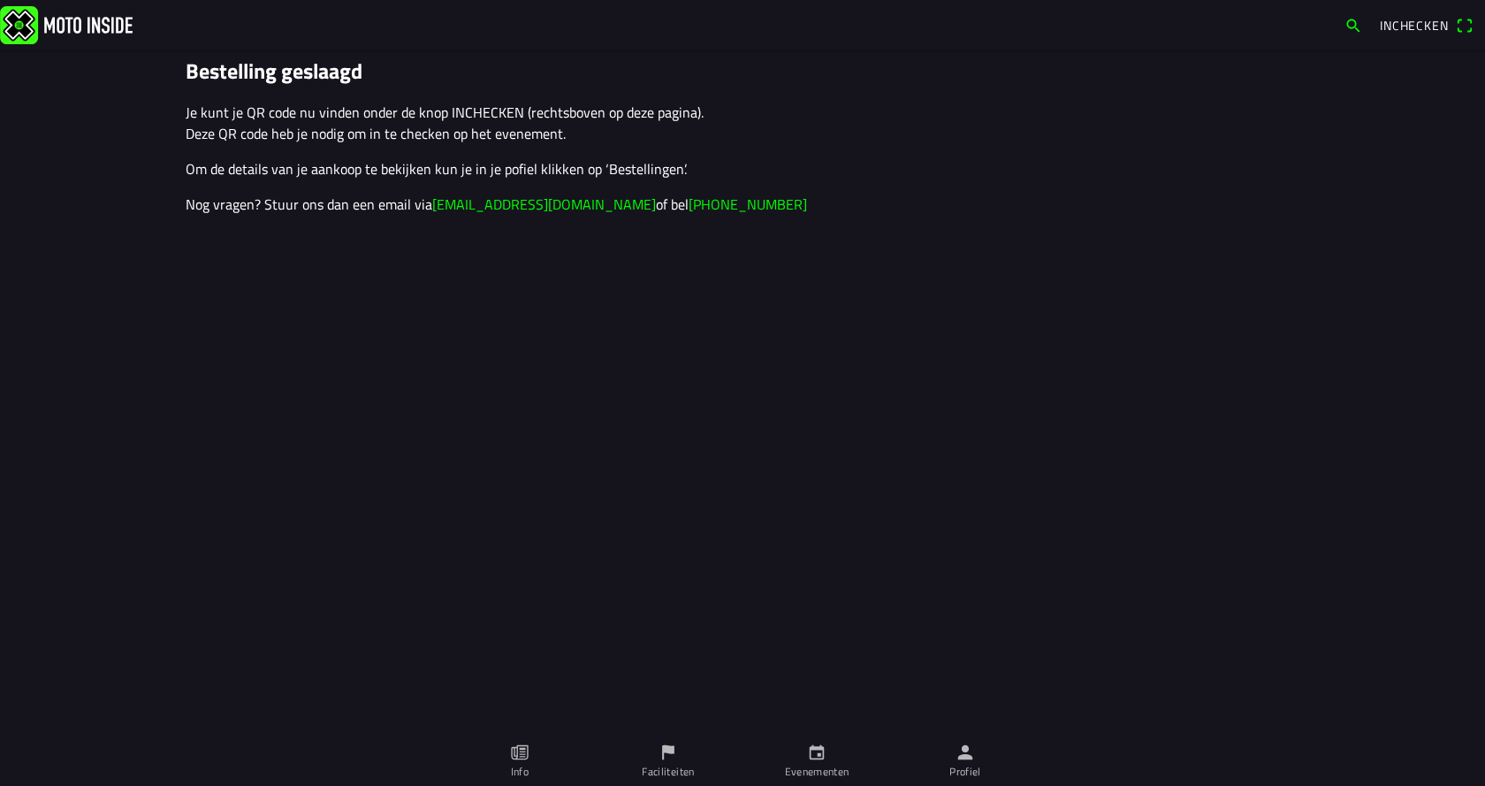
click at [1400, 24] on span "Inchecken" at bounding box center [1414, 25] width 69 height 19
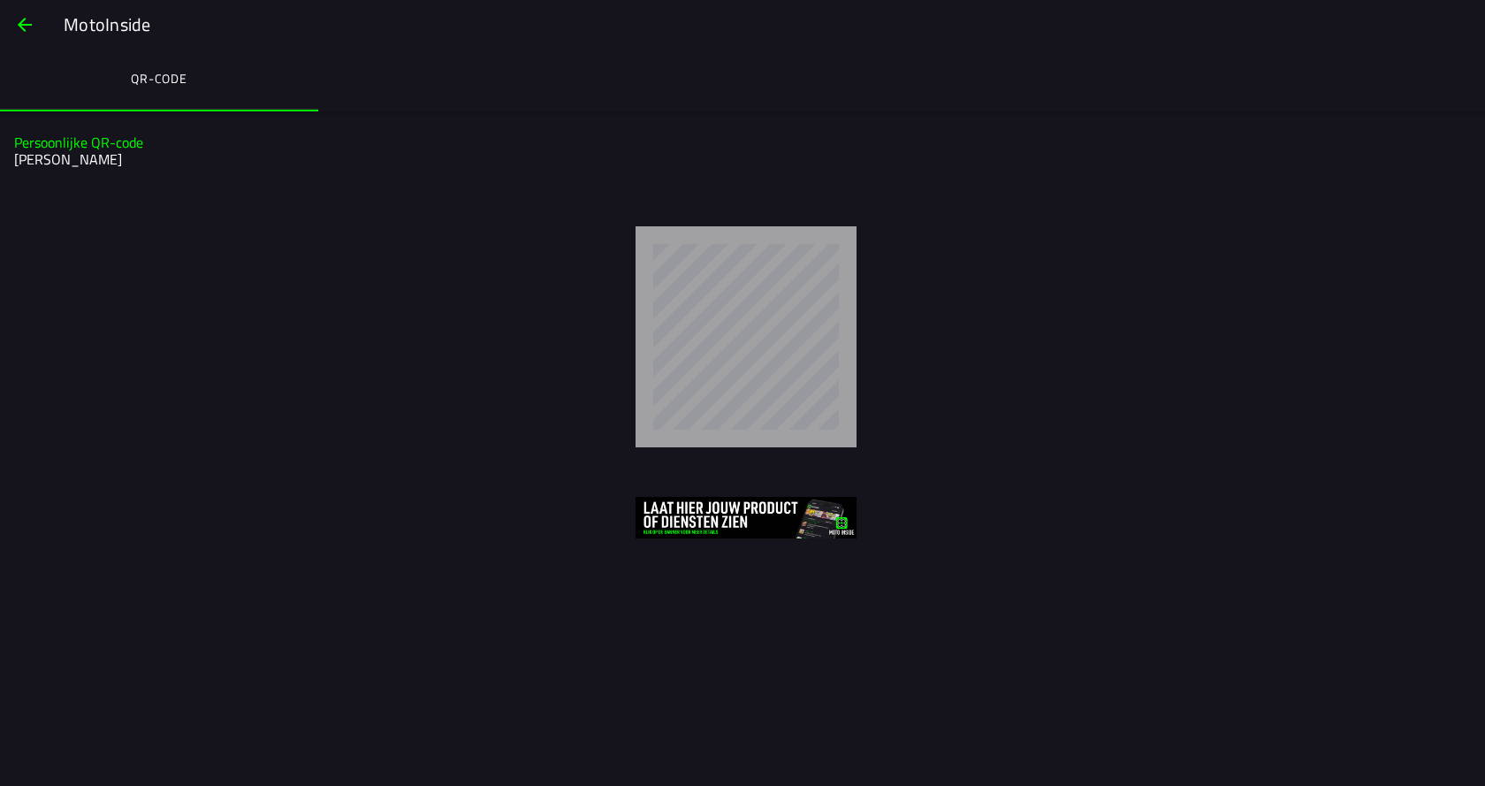
click at [21, 22] on span "button" at bounding box center [24, 25] width 21 height 42
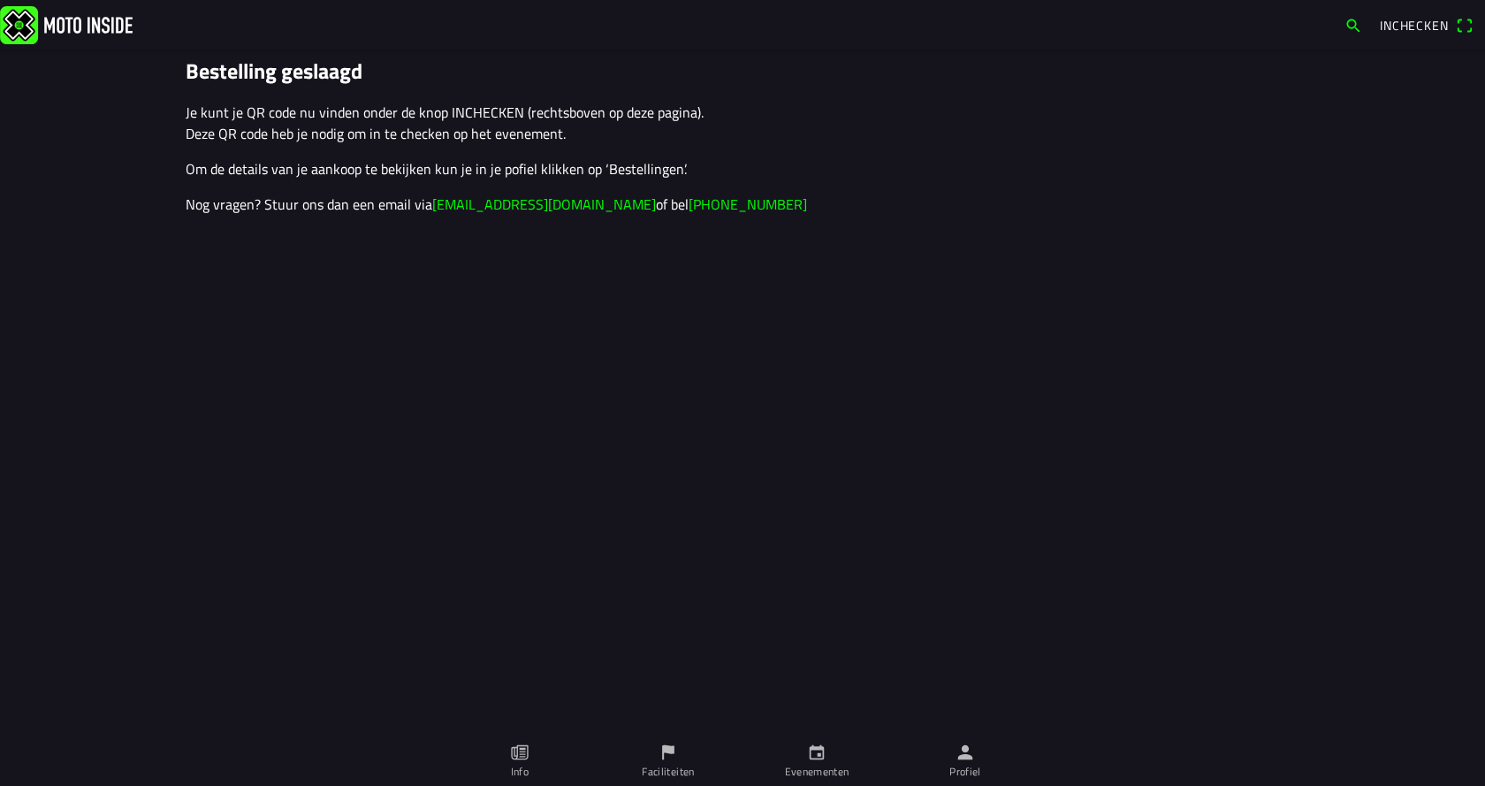
click at [961, 765] on ion-label "Profiel" at bounding box center [965, 772] width 32 height 16
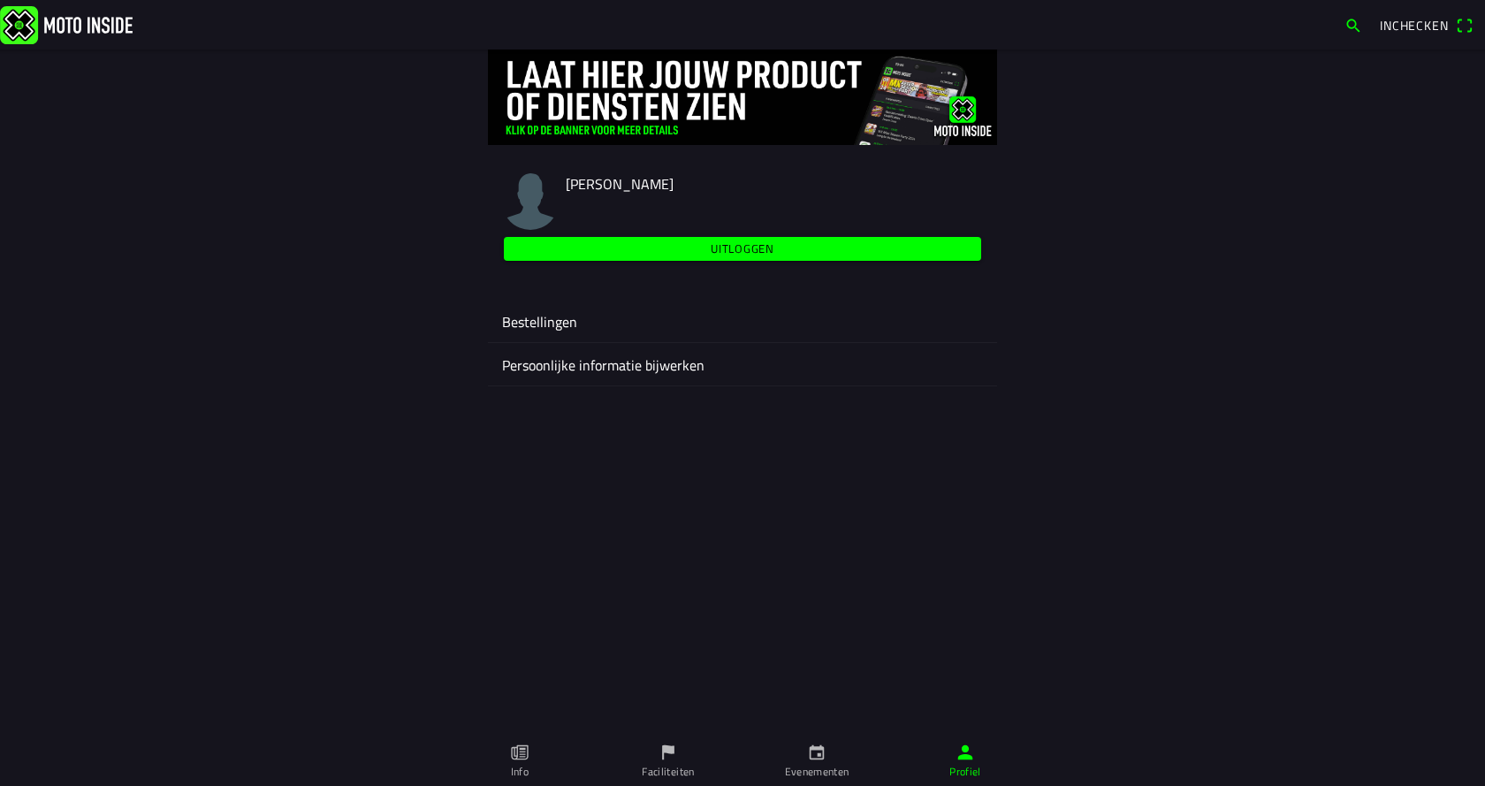
click at [544, 325] on ion-label "Bestellingen" at bounding box center [742, 321] width 481 height 21
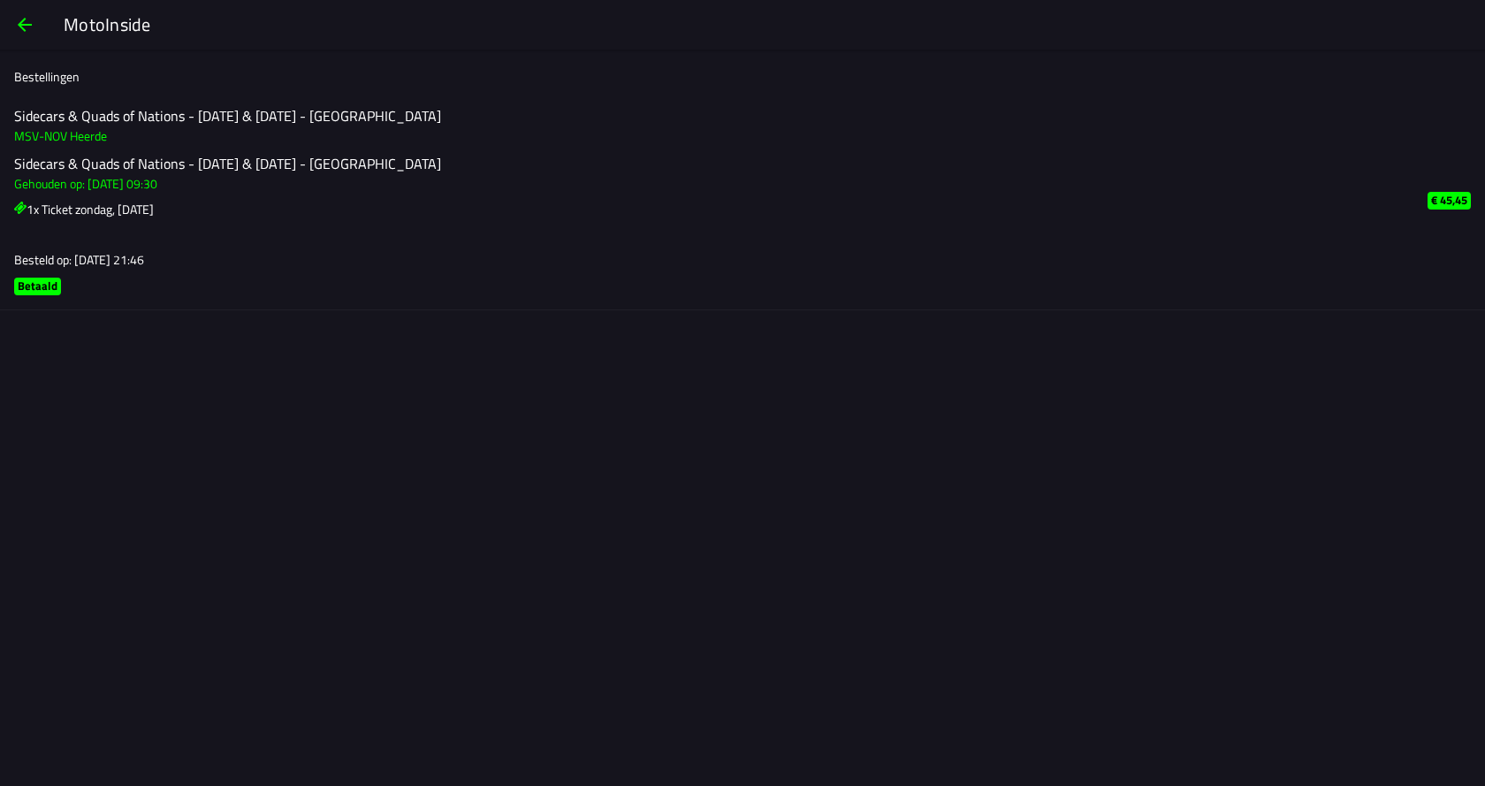
click at [25, 20] on span "button" at bounding box center [24, 25] width 21 height 42
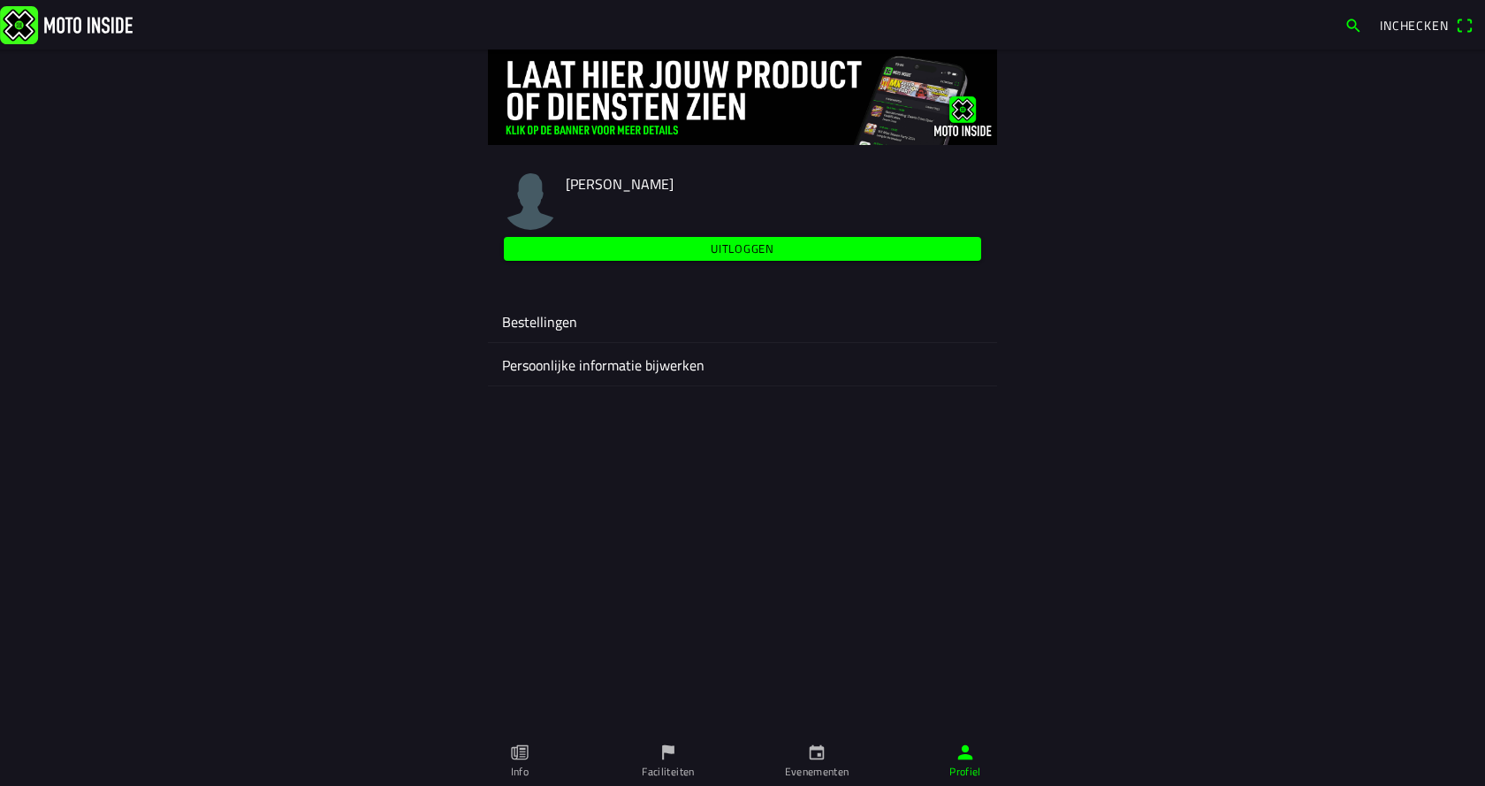
click at [1396, 27] on span "Inchecken" at bounding box center [1414, 25] width 69 height 19
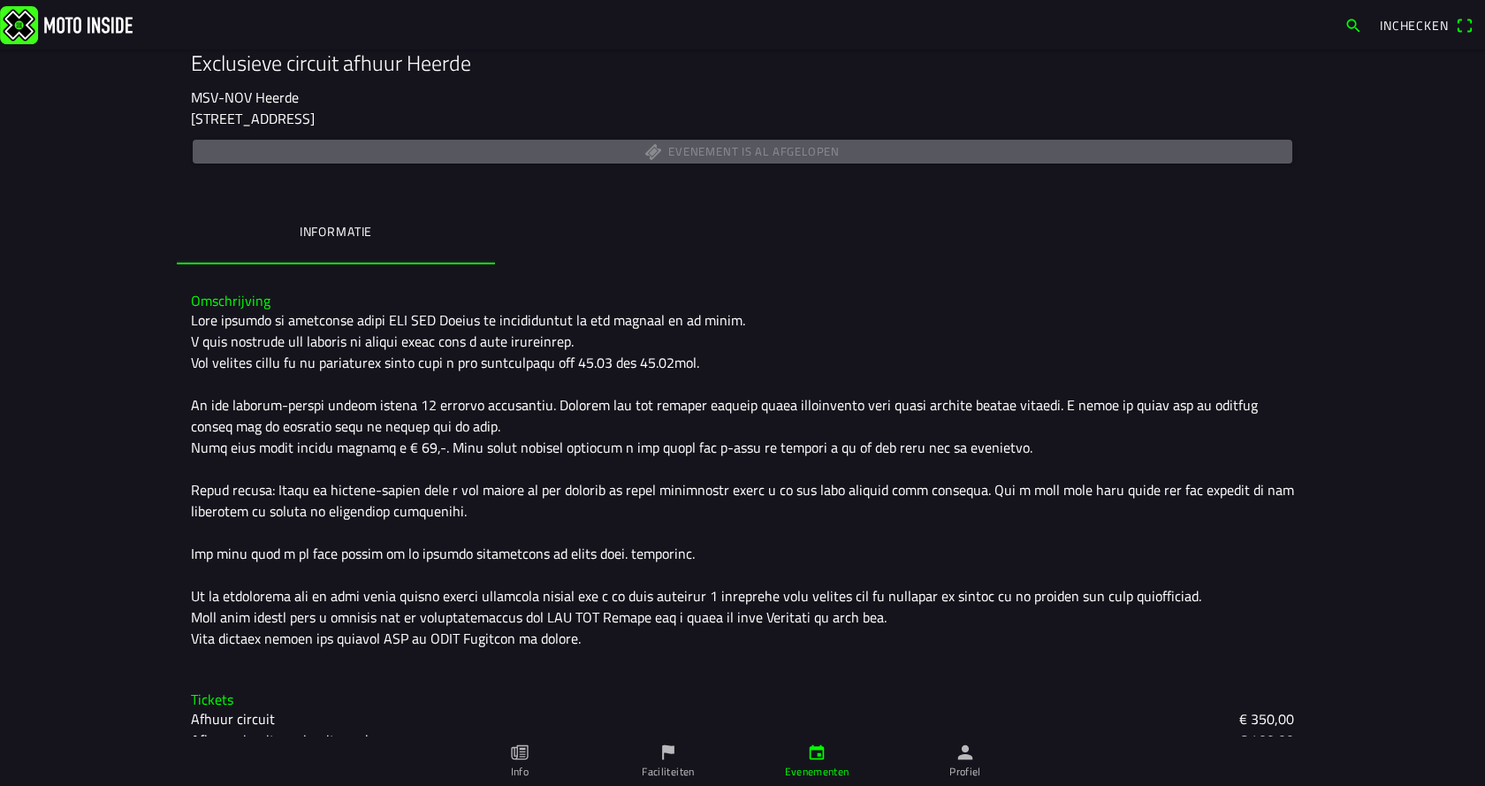
scroll to position [316, 0]
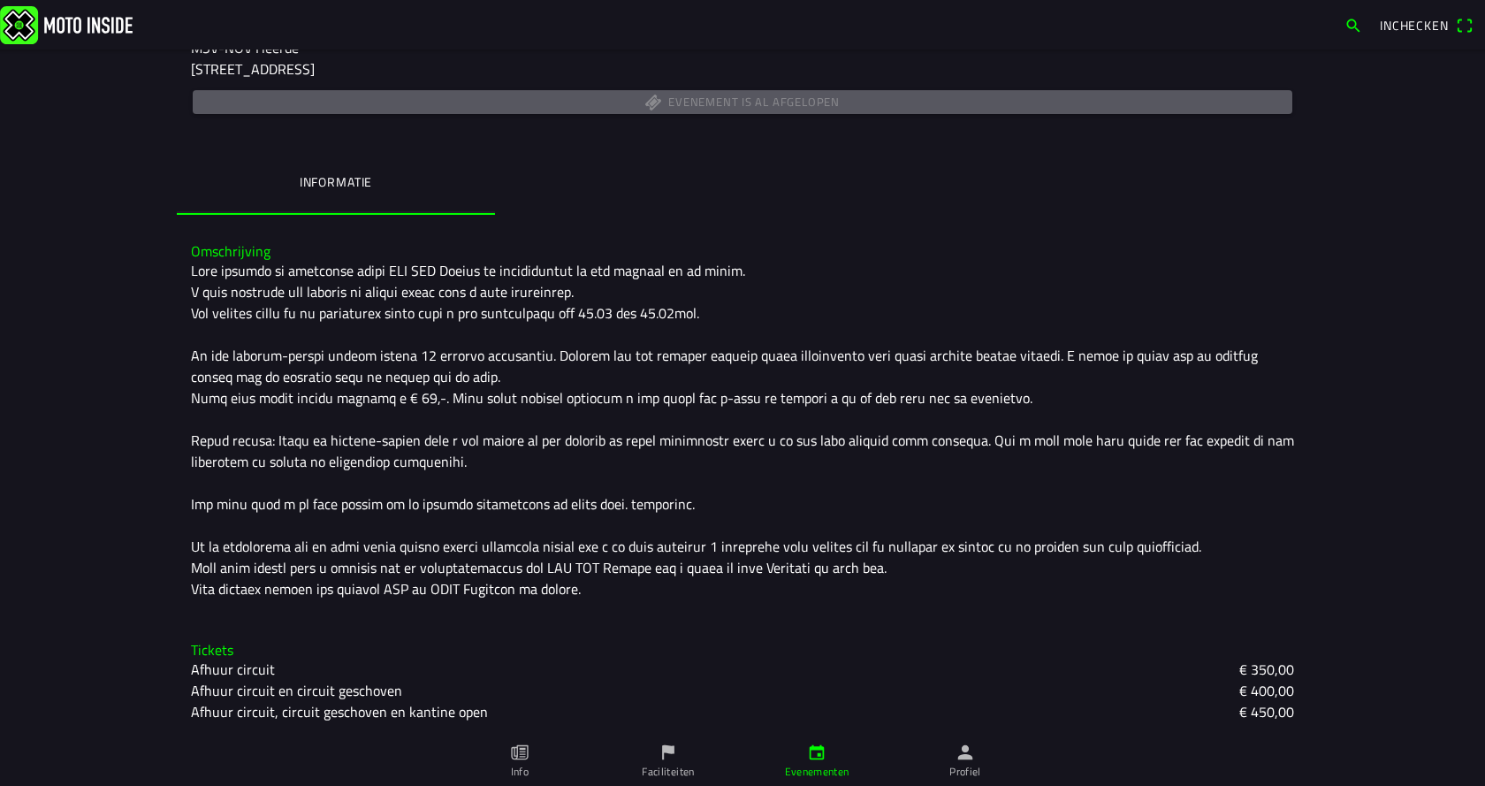
click at [519, 759] on icon "paper" at bounding box center [519, 752] width 17 height 15
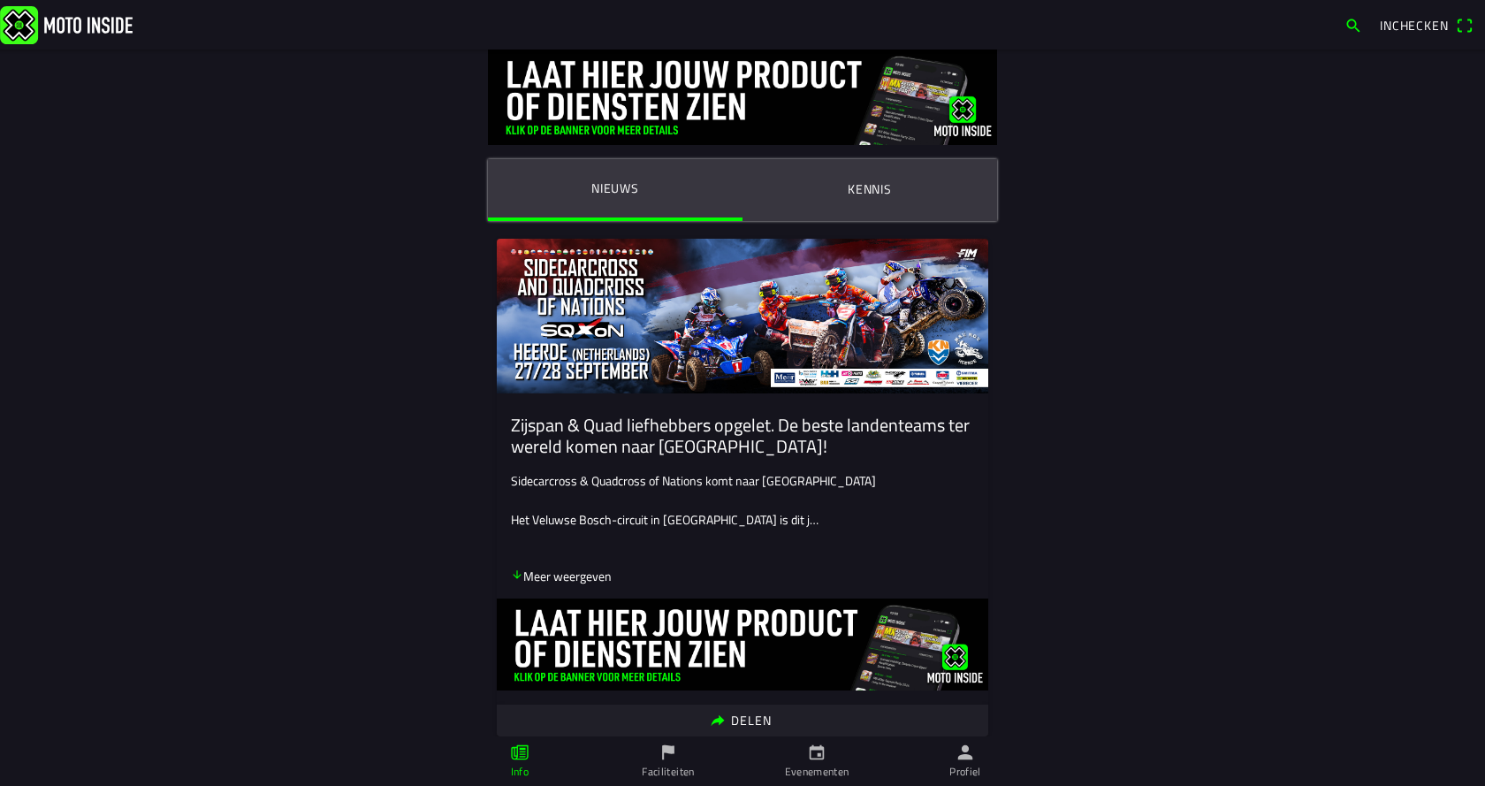
click at [860, 190] on ion-label "Kennis" at bounding box center [870, 188] width 44 height 19
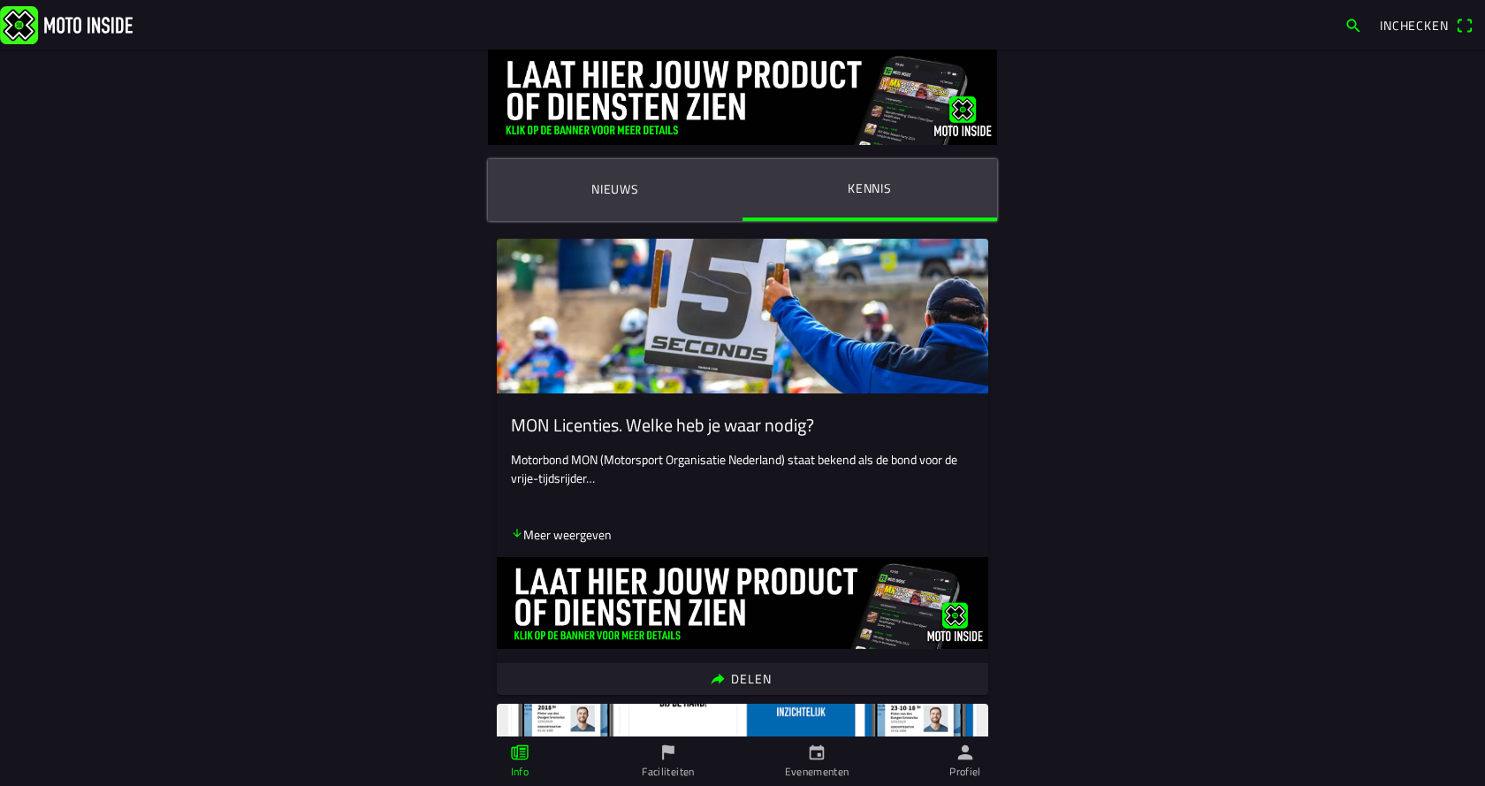
click at [609, 188] on ion-label "Nieuws" at bounding box center [615, 188] width 48 height 19
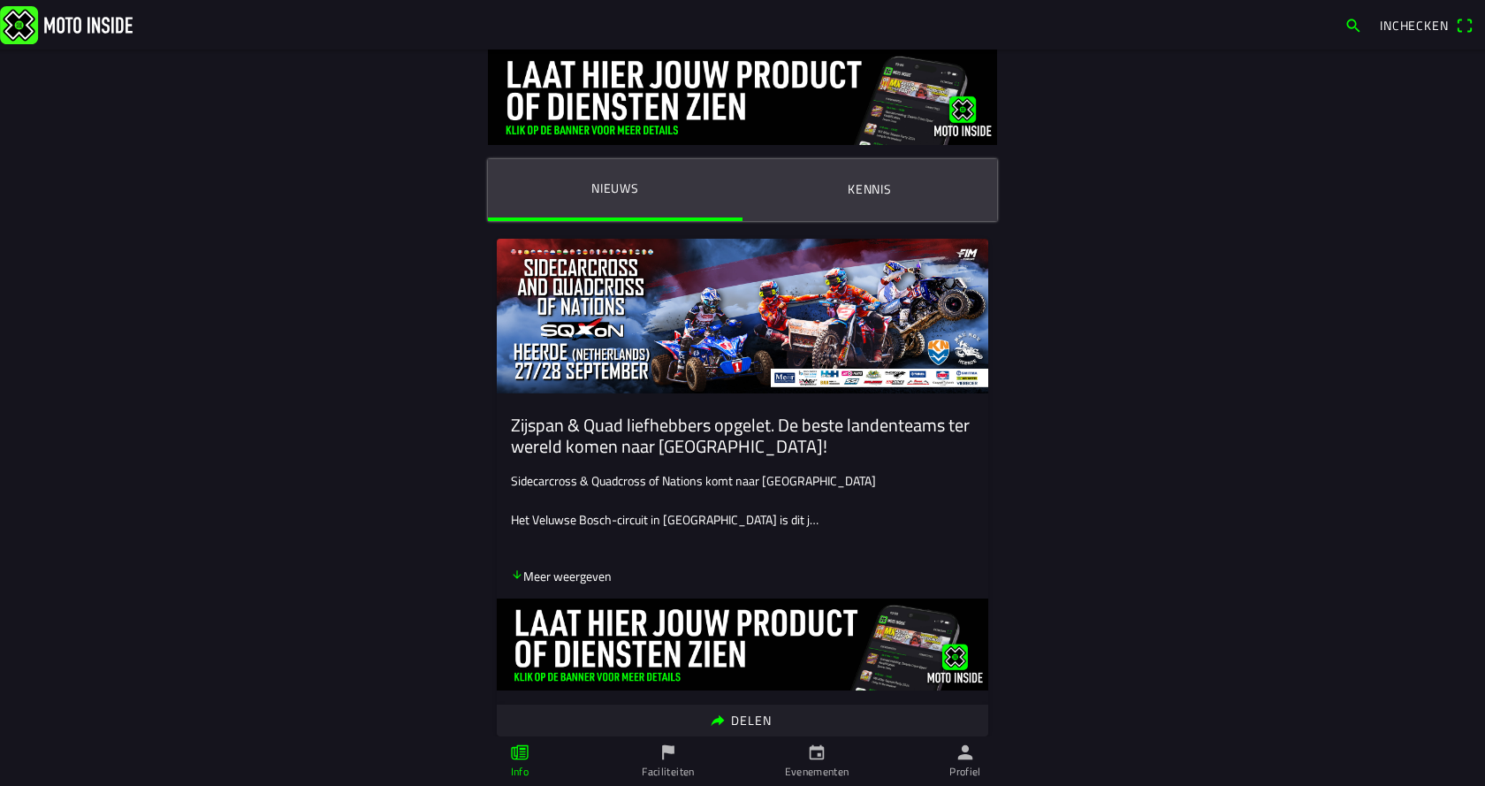
click at [568, 579] on p "Meer weergeven" at bounding box center [561, 576] width 101 height 19
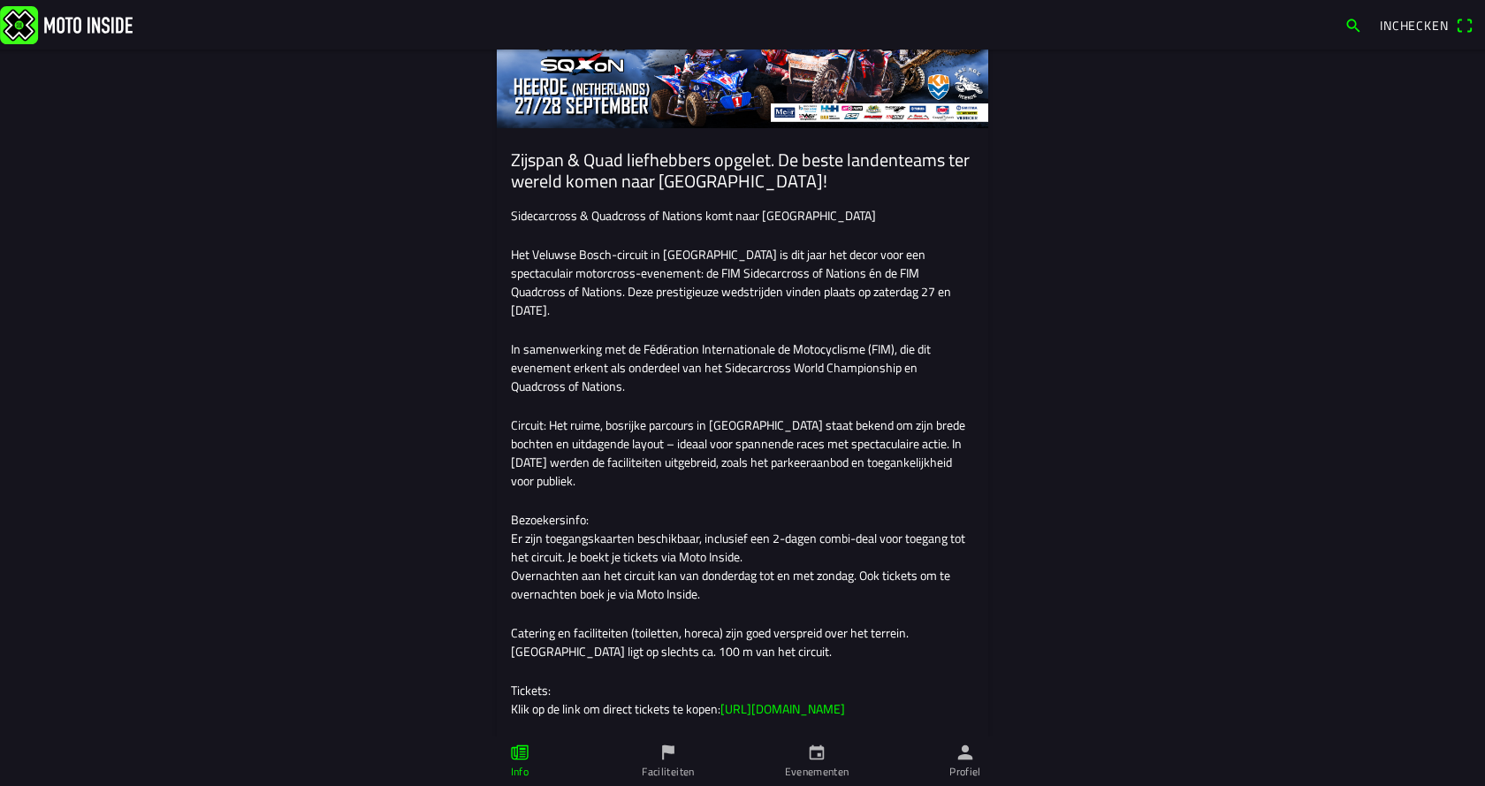
scroll to position [354, 0]
